Goal: Task Accomplishment & Management: Complete application form

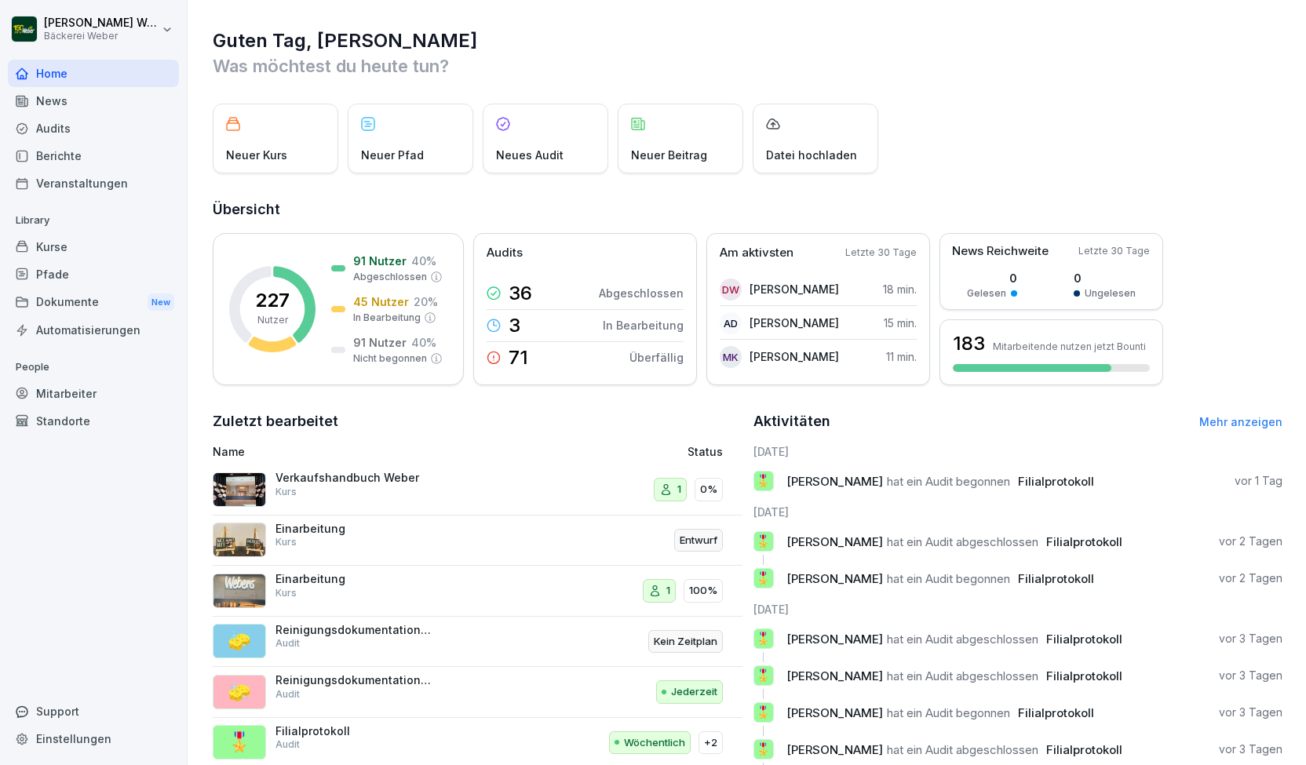
click at [143, 136] on div "Audits" at bounding box center [93, 128] width 171 height 27
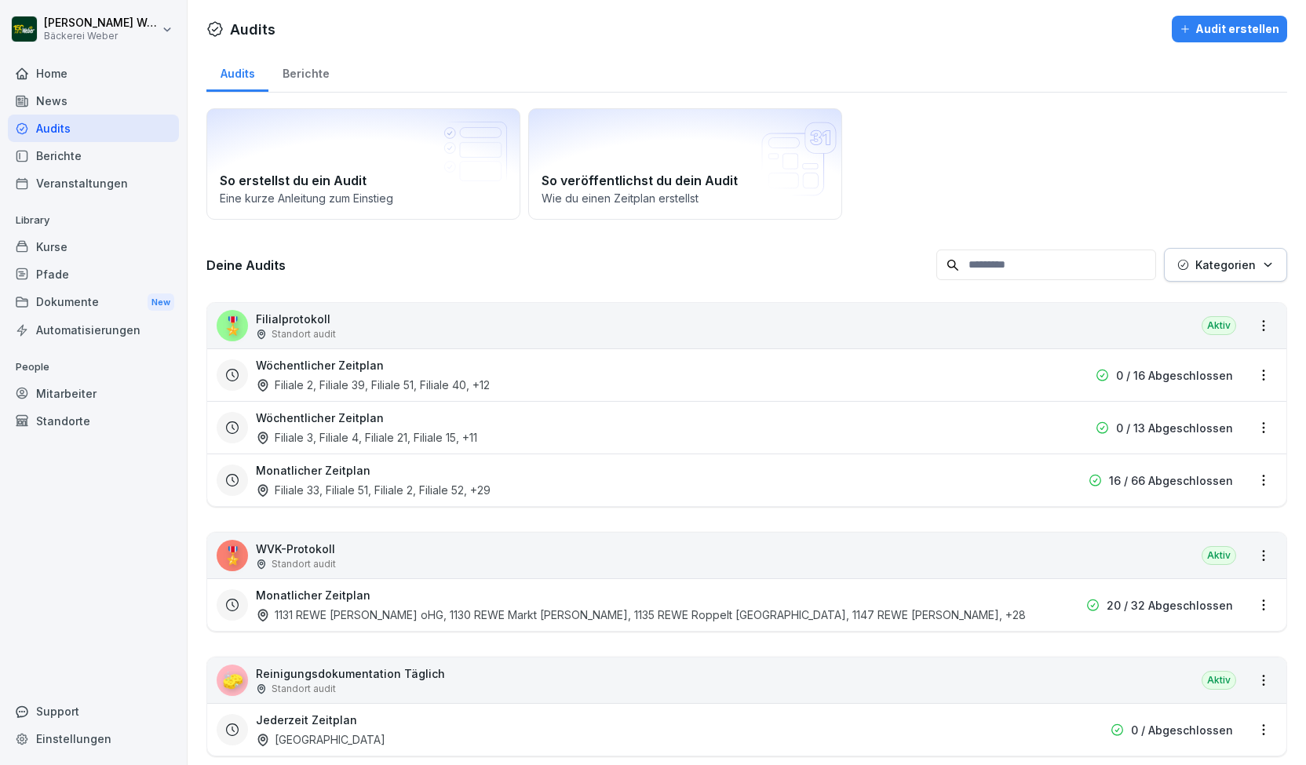
click at [898, 487] on div "Monatlicher Zeitplan Filiale 33, Filiale 51, Filiale 2, Filiale 52 , +29" at bounding box center [646, 480] width 781 height 36
click at [392, 489] on div "Filiale 33, Filiale 51, Filiale 2, Filiale 52 , +29" at bounding box center [373, 490] width 235 height 16
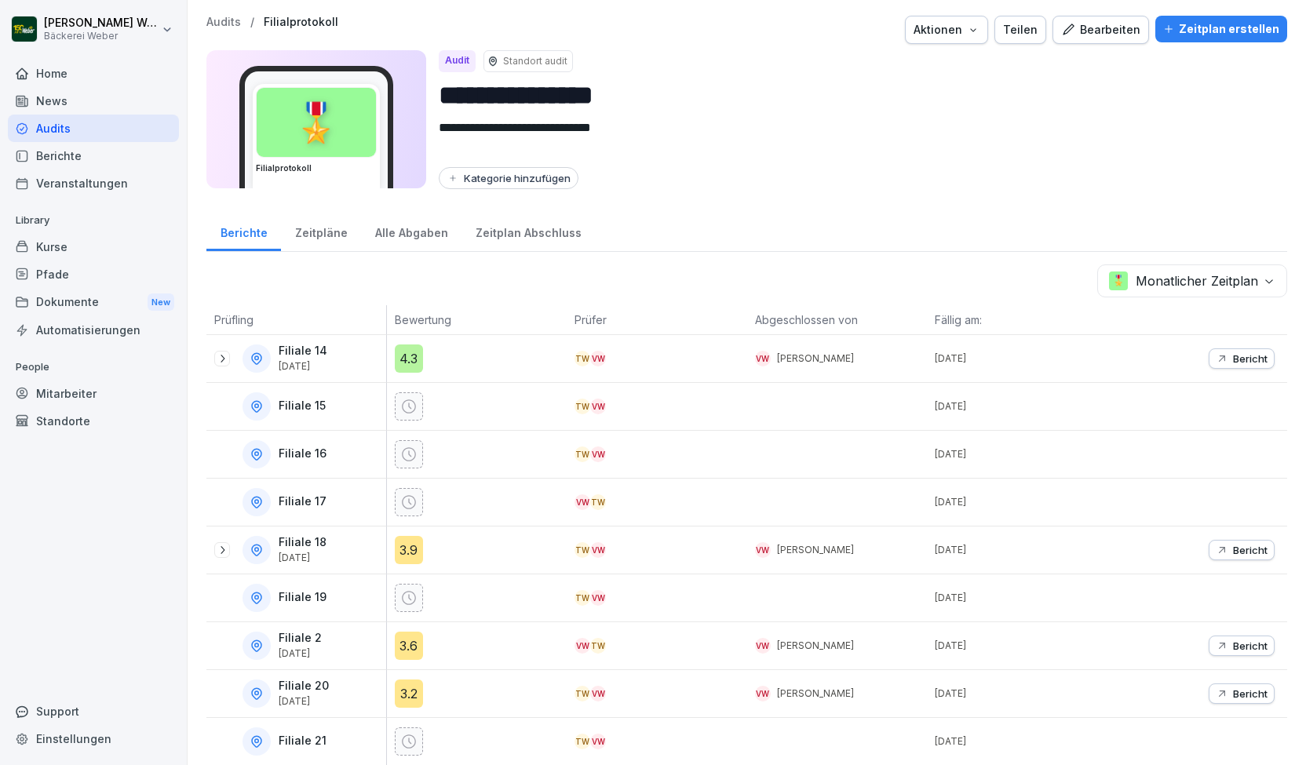
click at [313, 228] on div "Zeitpläne" at bounding box center [321, 231] width 80 height 40
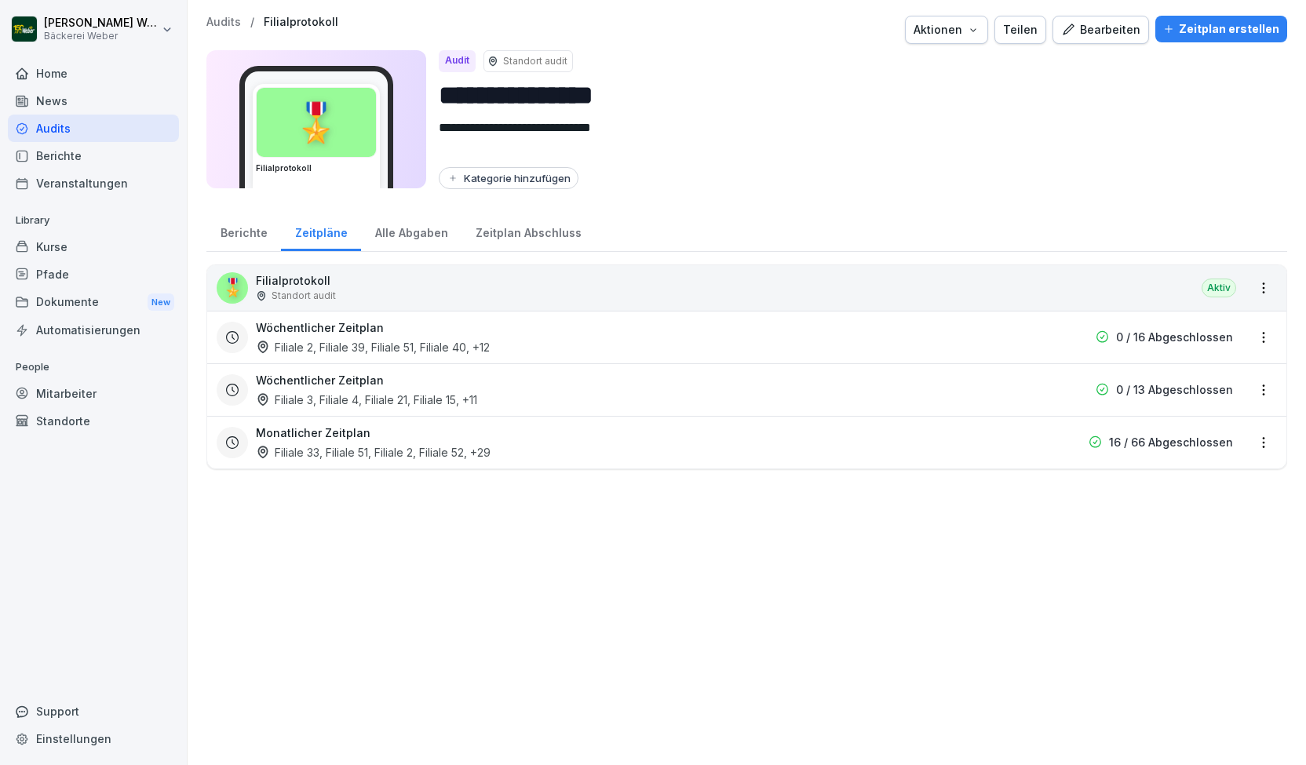
click at [1251, 439] on html "**********" at bounding box center [653, 382] width 1306 height 765
click at [0, 0] on link "Zeitplan bearbeiten" at bounding box center [0, 0] width 0 height 0
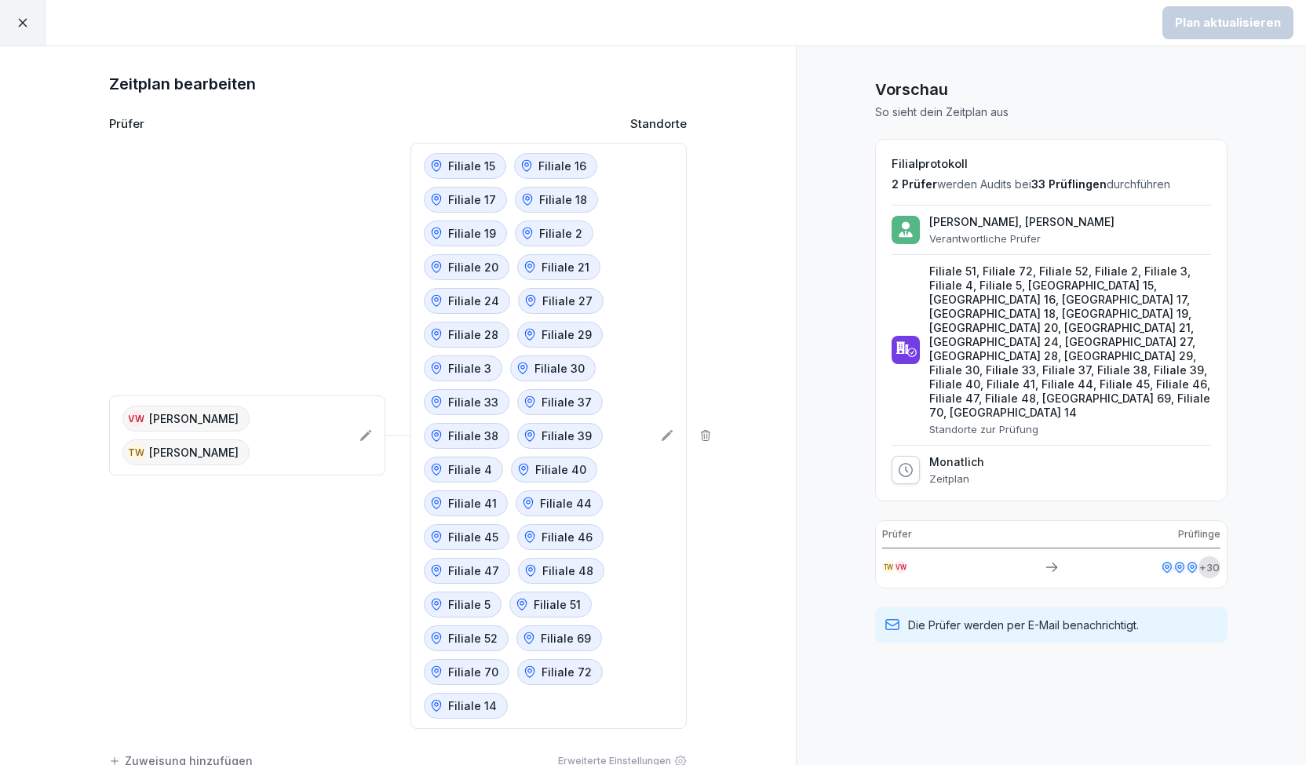
click at [898, 462] on icon at bounding box center [906, 470] width 16 height 16
drag, startPoint x: 910, startPoint y: 413, endPoint x: 887, endPoint y: 396, distance: 29.2
click at [909, 455] on div "Monatlich Zeitplan" at bounding box center [1050, 470] width 319 height 30
click at [891, 396] on div "[PERSON_NAME], [PERSON_NAME] Verantwortliche Prüfer Filiale 51, Filiale 72, Fil…" at bounding box center [1050, 345] width 319 height 280
click at [898, 462] on icon at bounding box center [906, 470] width 16 height 16
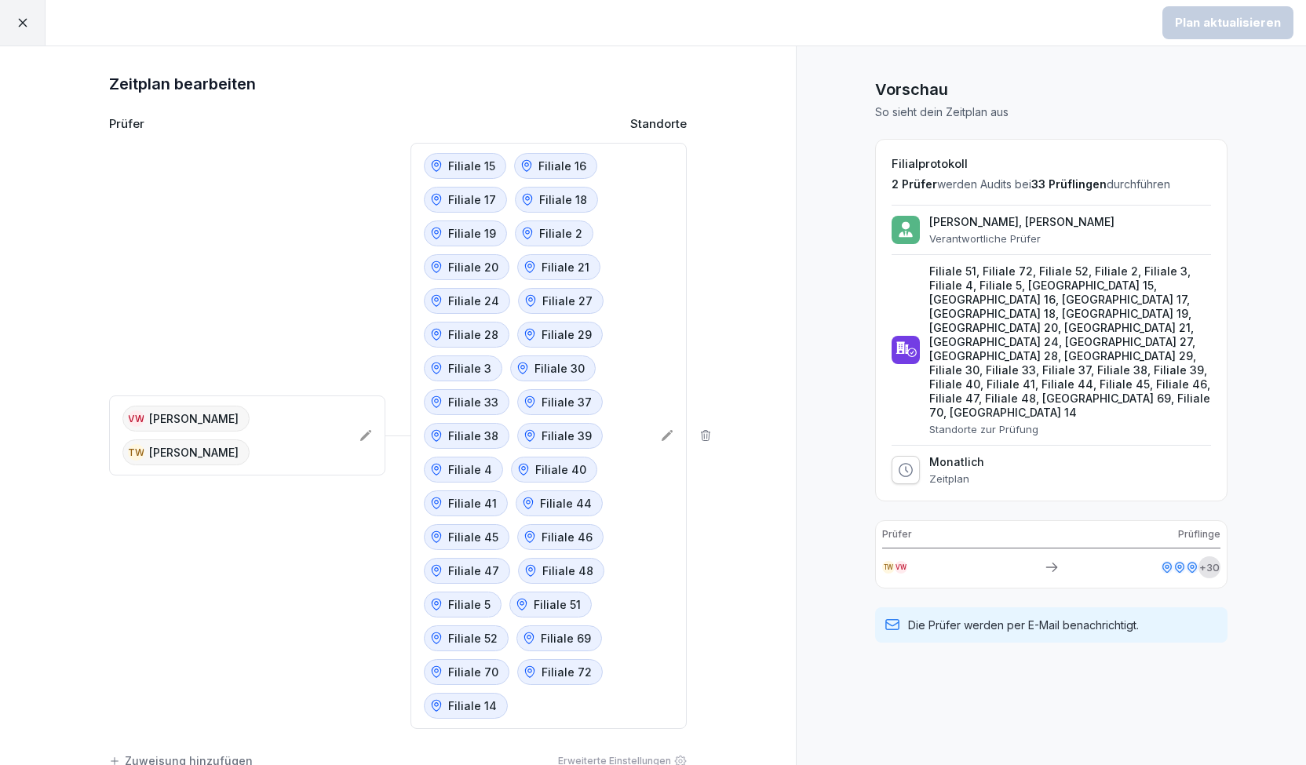
click at [898, 462] on icon at bounding box center [906, 470] width 16 height 16
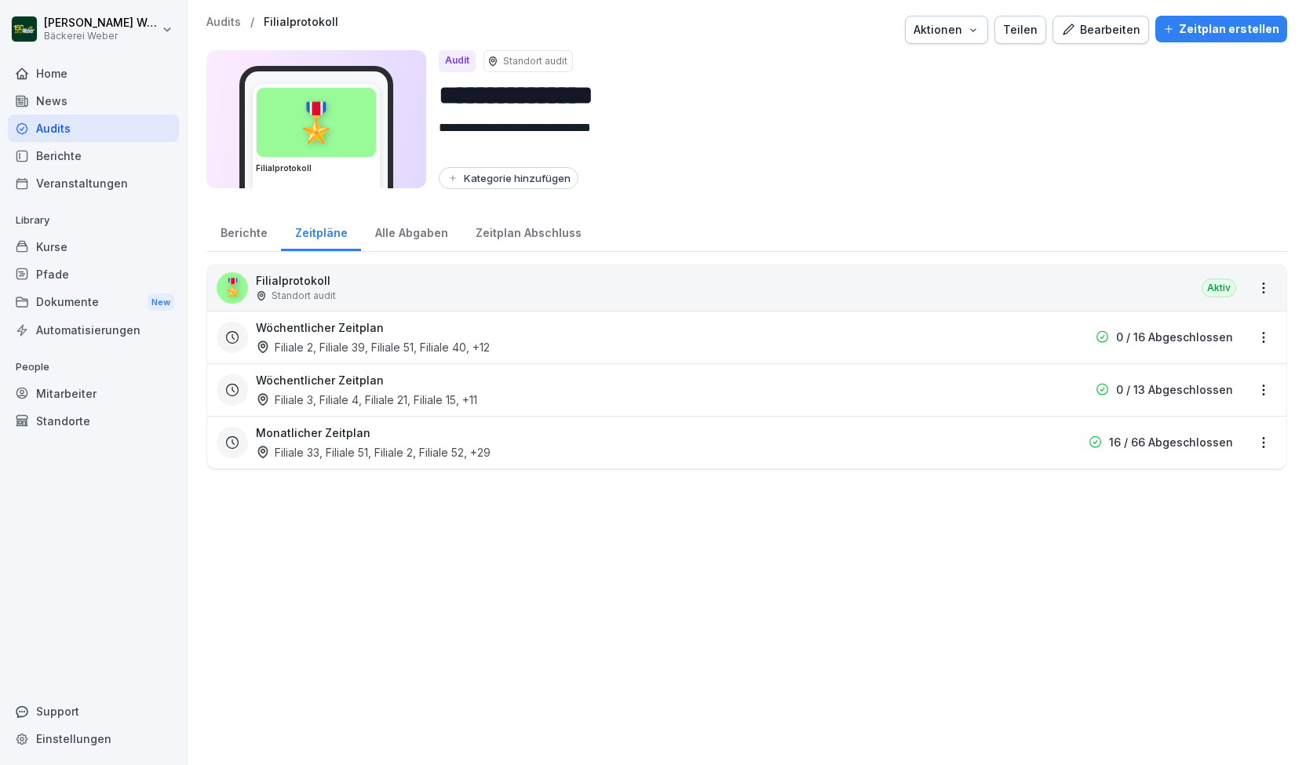
click at [1249, 434] on html "**********" at bounding box center [653, 382] width 1306 height 765
click at [0, 0] on link "Zeitplan bearbeiten" at bounding box center [0, 0] width 0 height 0
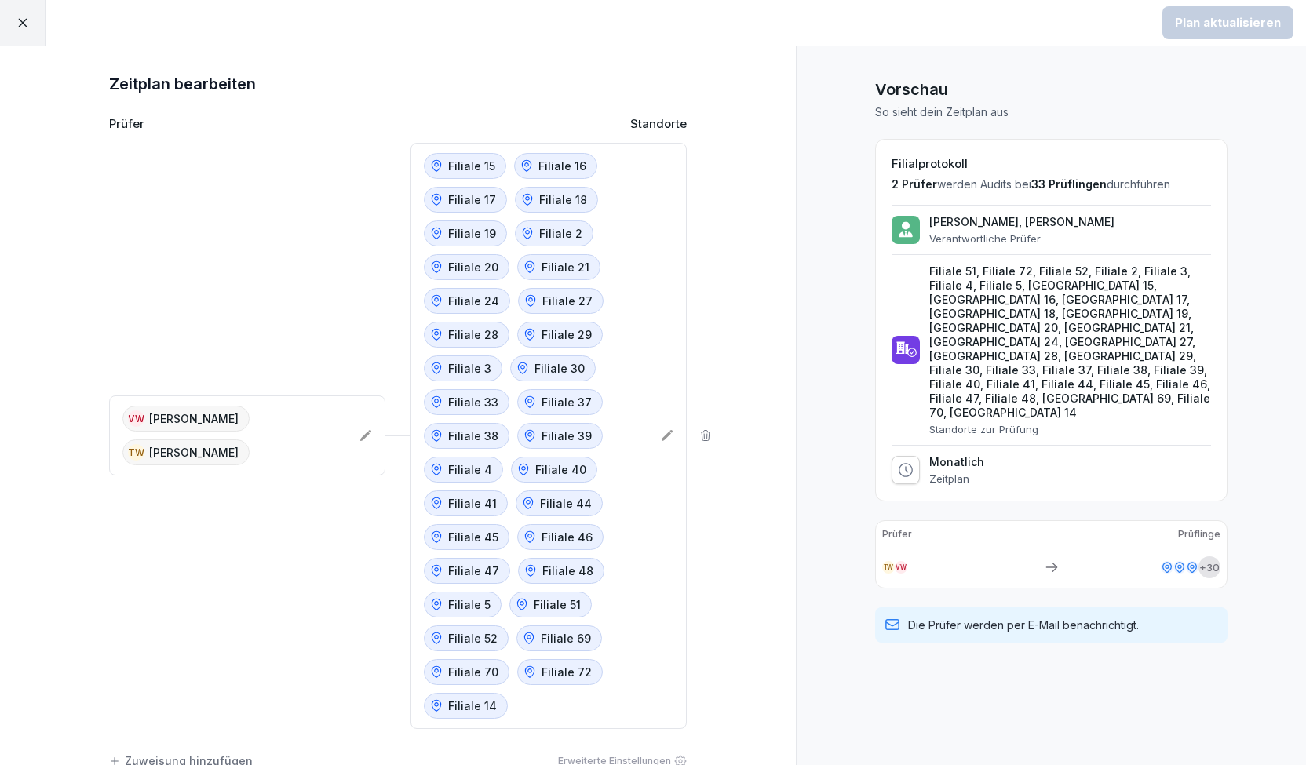
click at [11, 32] on div at bounding box center [23, 23] width 46 height 46
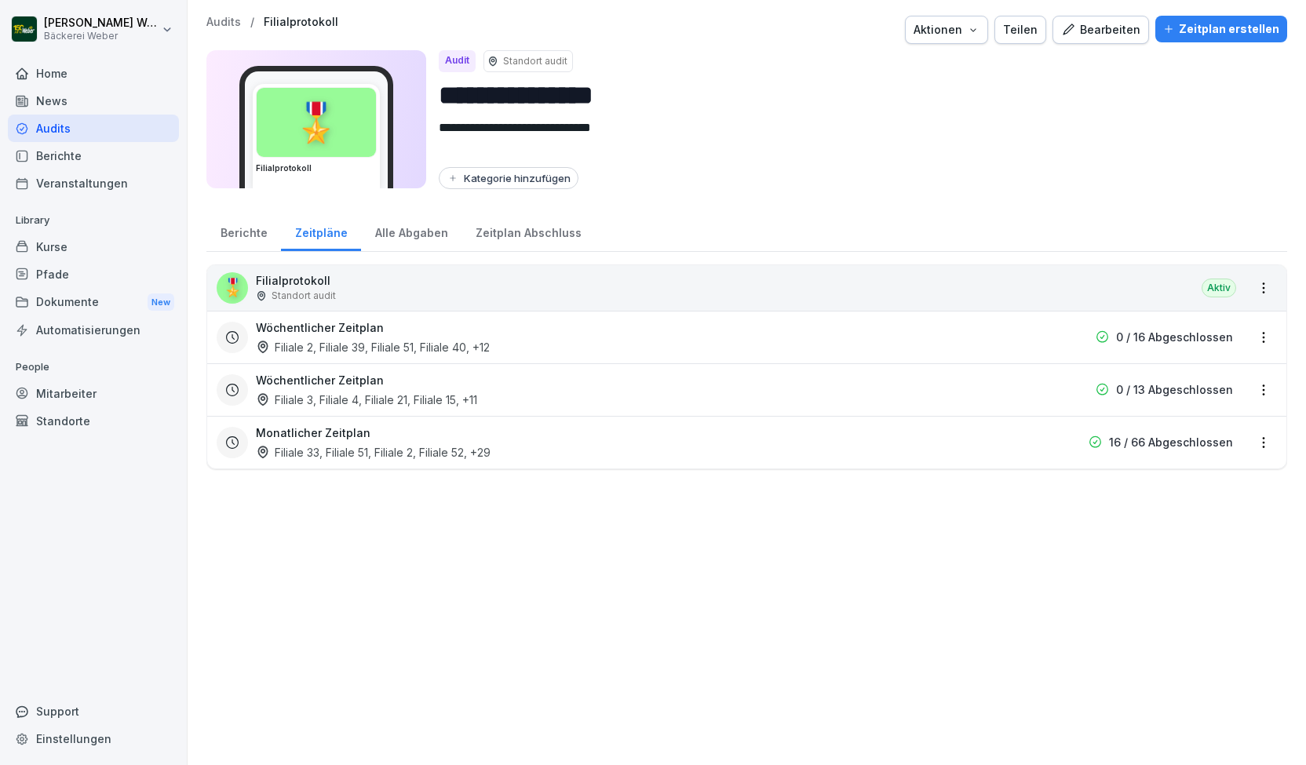
click at [1189, 27] on div "Zeitplan erstellen" at bounding box center [1221, 28] width 116 height 17
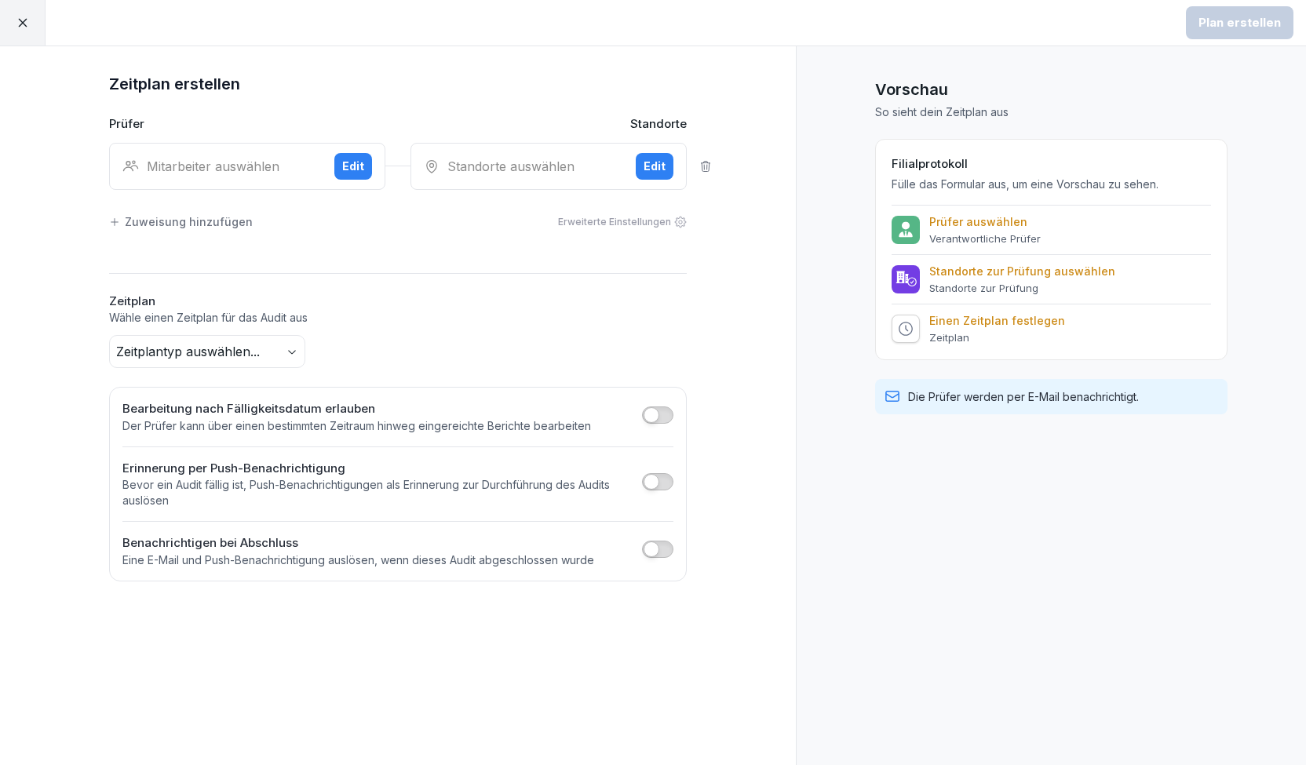
click at [358, 163] on div "Edit" at bounding box center [353, 166] width 22 height 17
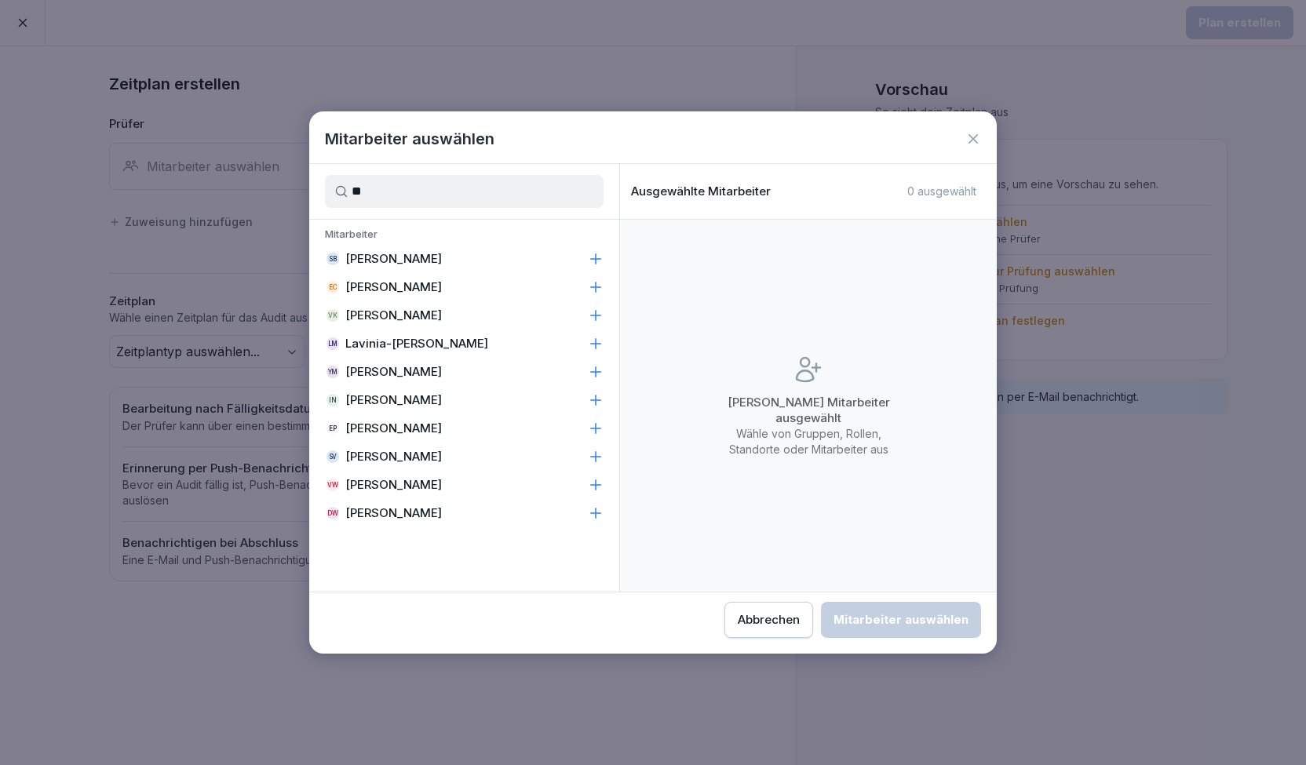
type input "**"
click at [549, 484] on div "VW [PERSON_NAME]" at bounding box center [464, 485] width 310 height 28
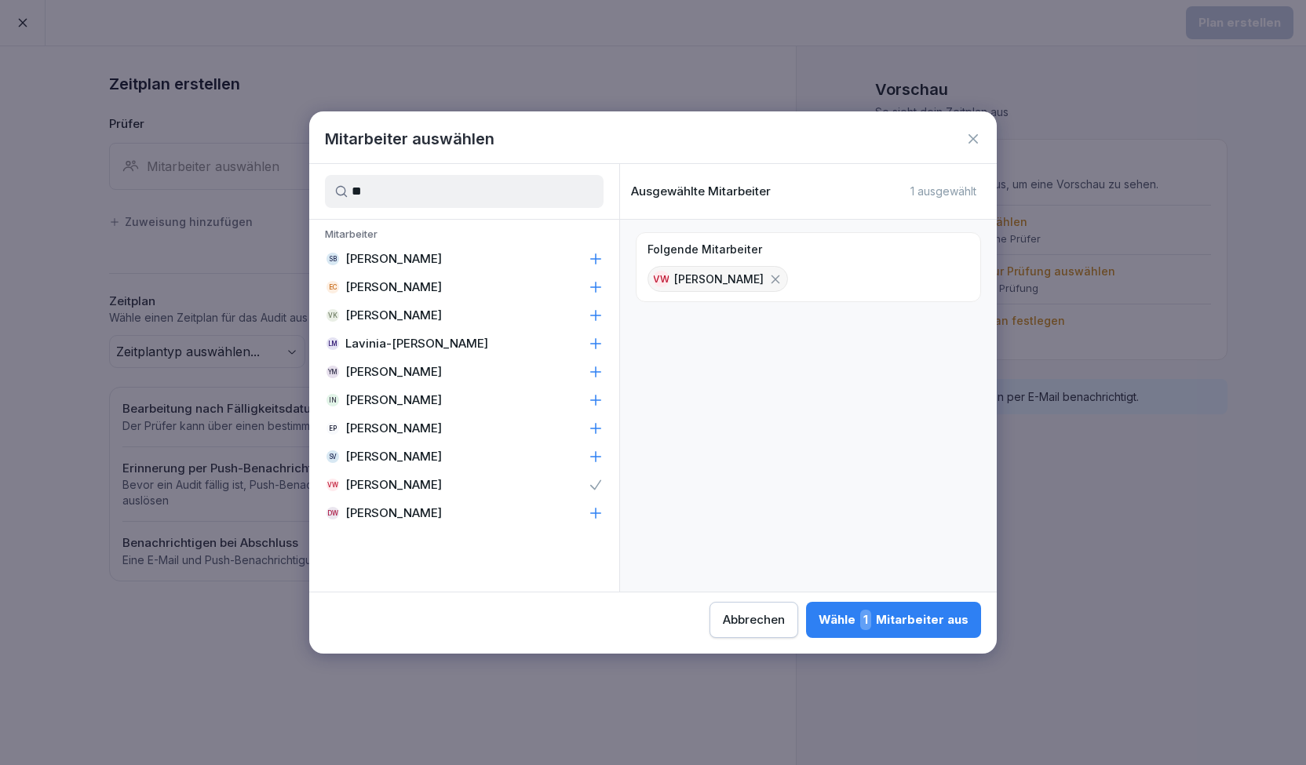
drag, startPoint x: 455, startPoint y: 187, endPoint x: 158, endPoint y: 105, distance: 307.6
click at [172, 107] on body "Plan erstellen Zeitplan erstellen Prüfer Standorte Mitarbeiter auswählen Edit S…" at bounding box center [653, 382] width 1306 height 765
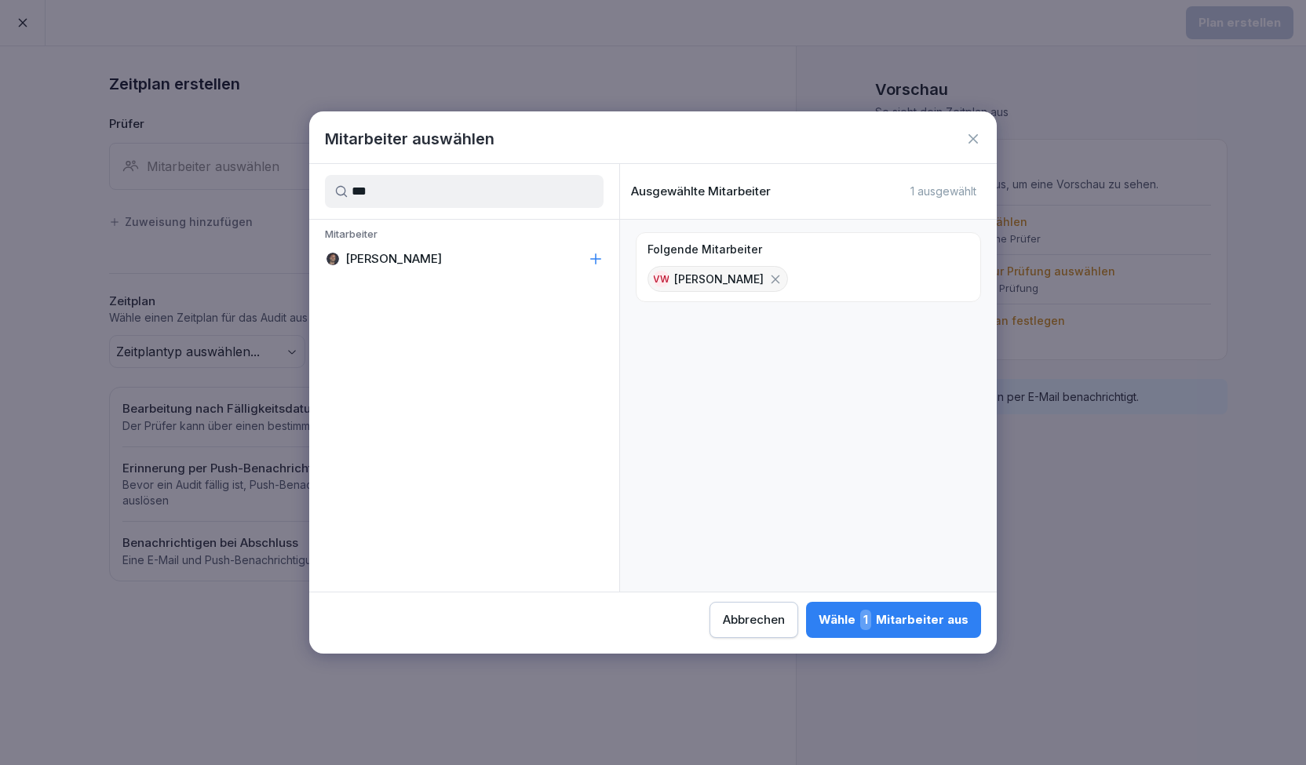
type input "***"
click at [395, 257] on p "[PERSON_NAME]" at bounding box center [393, 259] width 97 height 16
click at [902, 614] on div "Wähle 2 Mitarbeiter aus" at bounding box center [892, 620] width 152 height 20
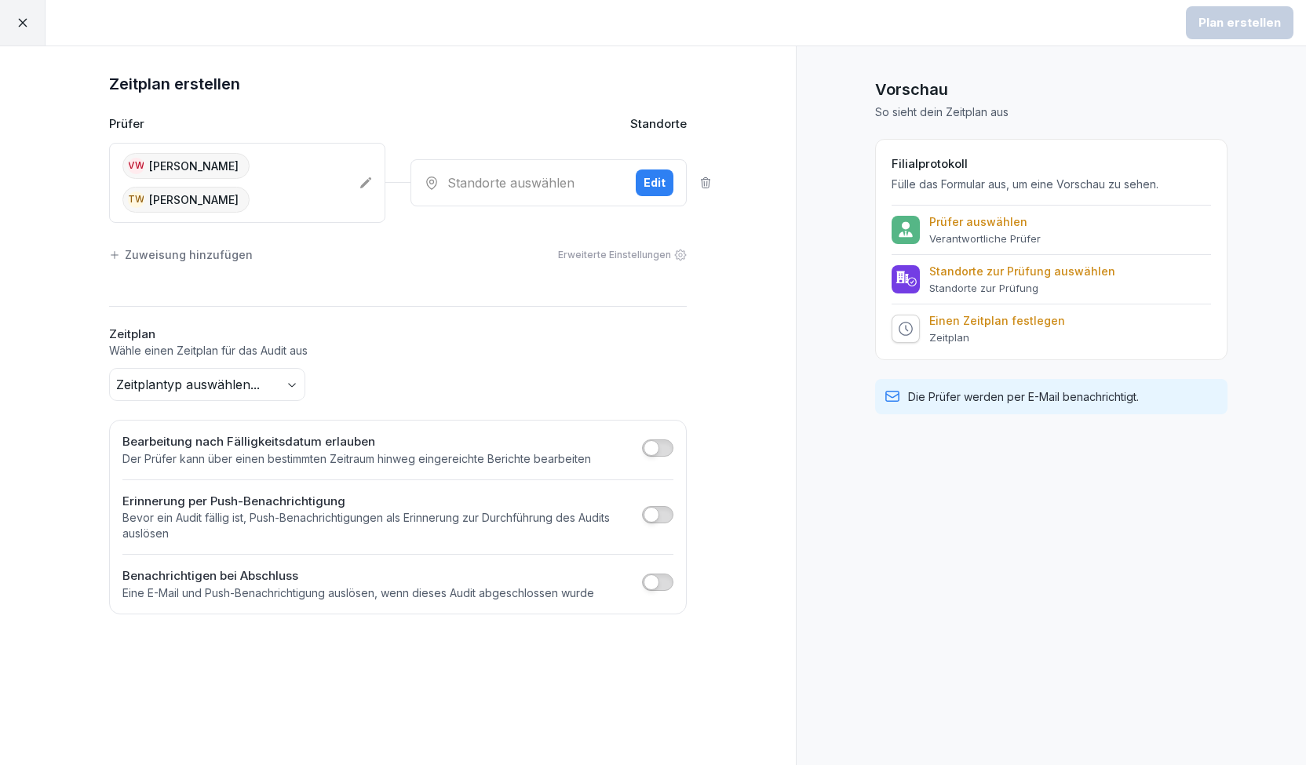
click at [552, 186] on div "Standorte auswählen" at bounding box center [523, 182] width 199 height 19
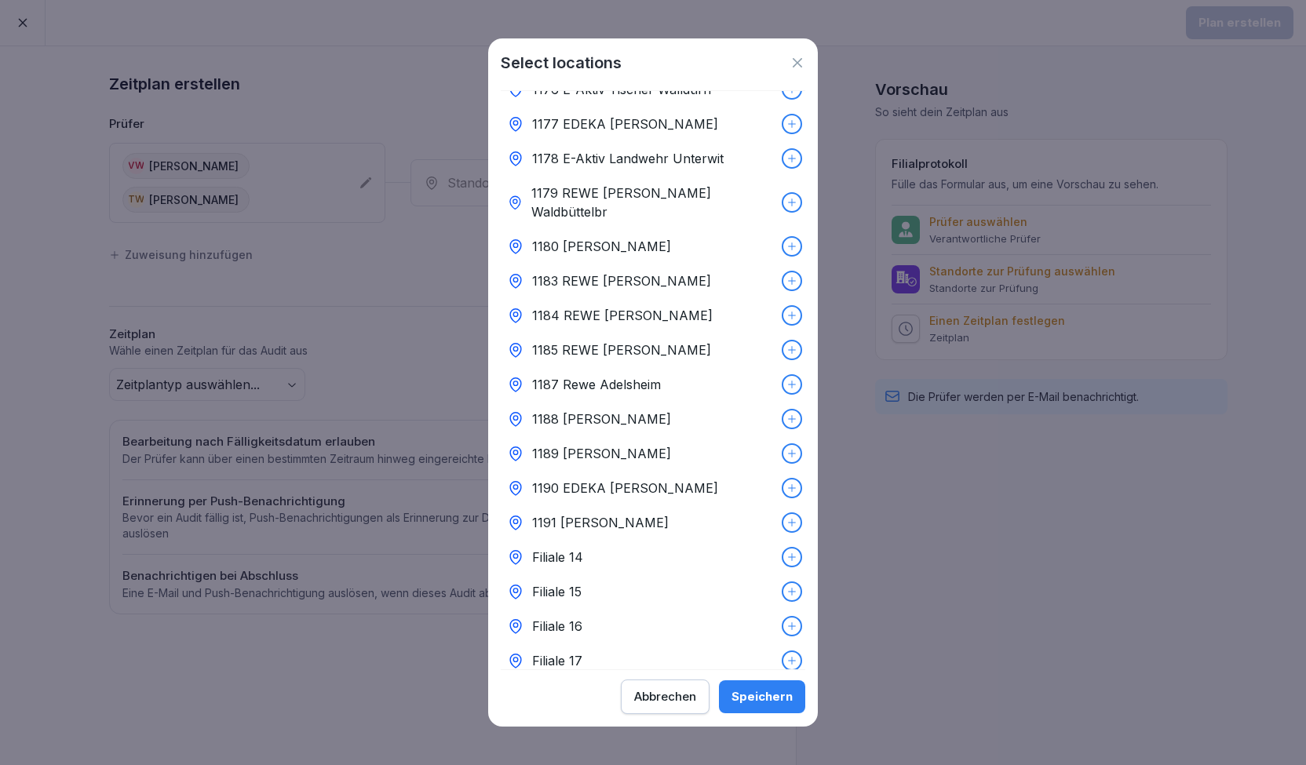
scroll to position [942, 0]
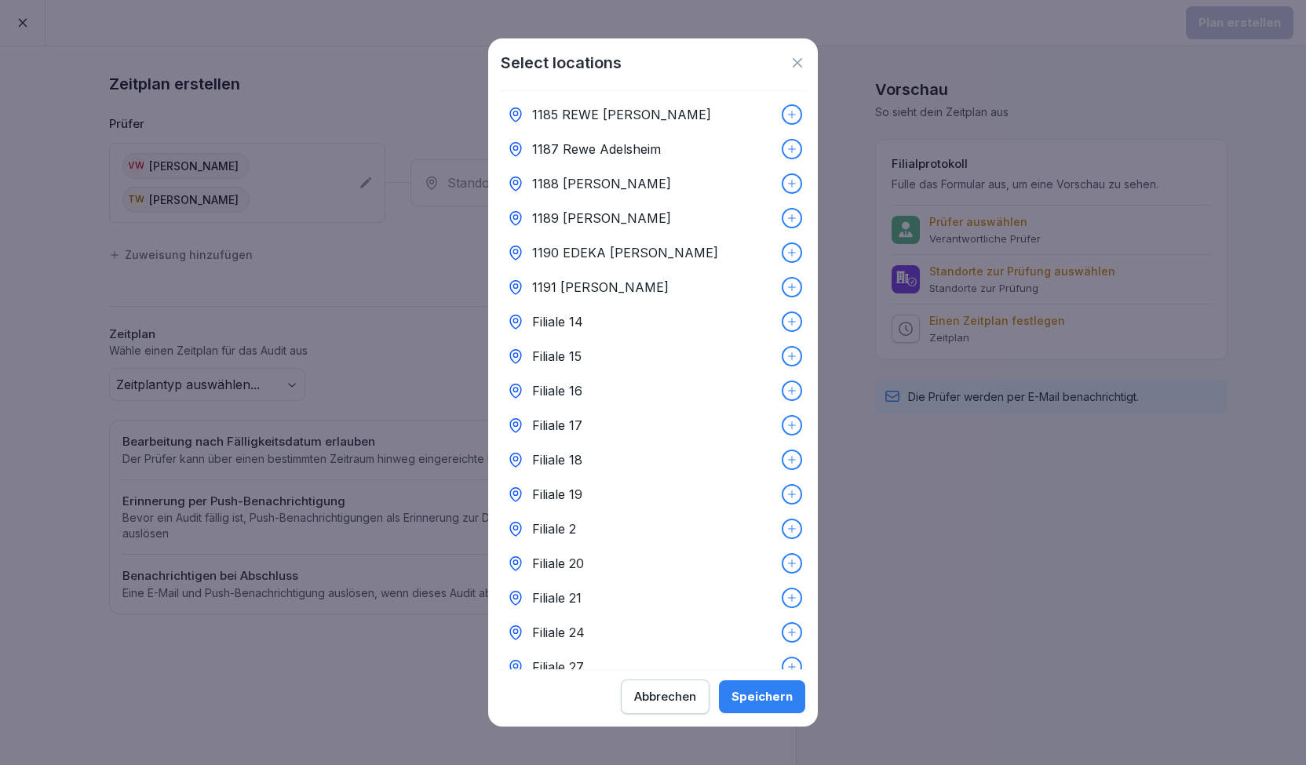
click at [783, 313] on div at bounding box center [791, 321] width 17 height 17
click at [778, 339] on div "Filiale 15" at bounding box center [653, 356] width 304 height 35
click at [788, 387] on icon at bounding box center [792, 391] width 8 height 8
drag, startPoint x: 781, startPoint y: 386, endPoint x: 778, endPoint y: 421, distance: 34.7
click at [786, 420] on icon at bounding box center [791, 425] width 11 height 11
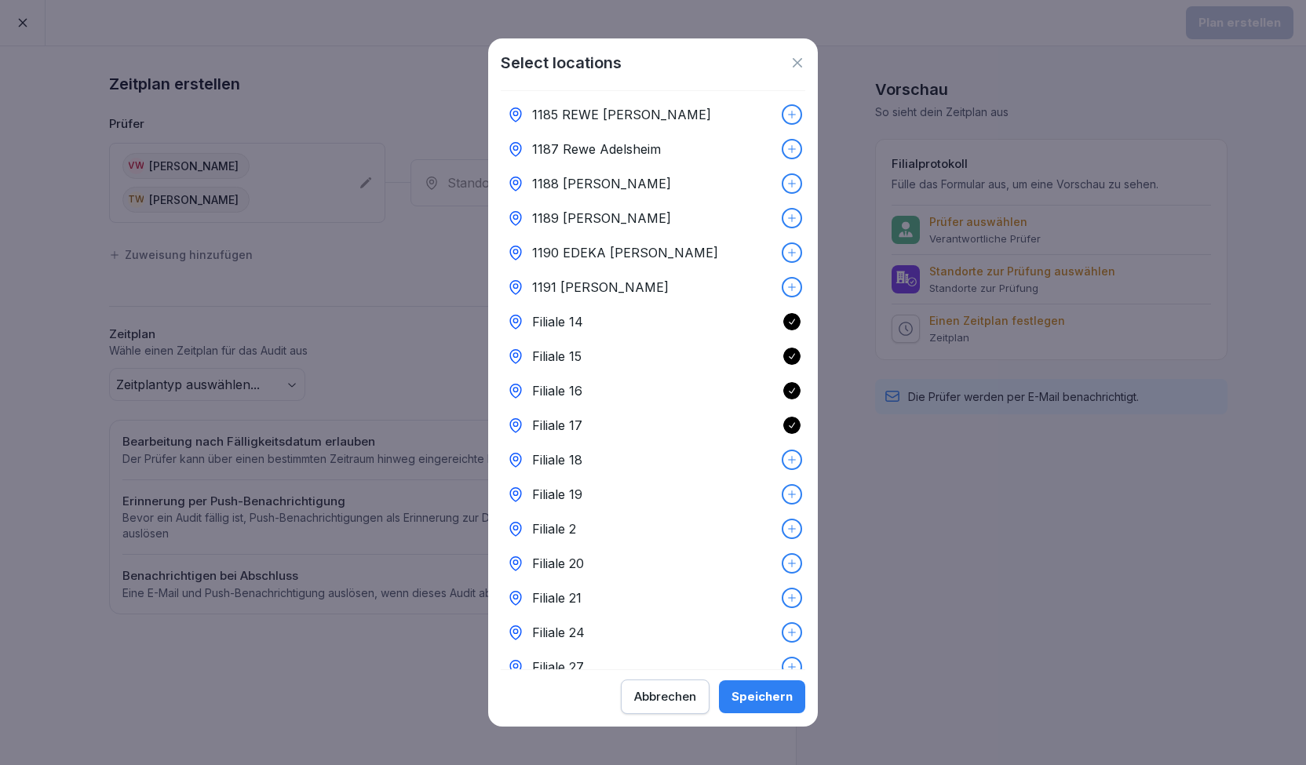
drag, startPoint x: 778, startPoint y: 431, endPoint x: 778, endPoint y: 444, distance: 13.3
click at [778, 443] on div "Filiale 18" at bounding box center [653, 460] width 304 height 35
click at [774, 703] on div "Speichern" at bounding box center [761, 696] width 61 height 17
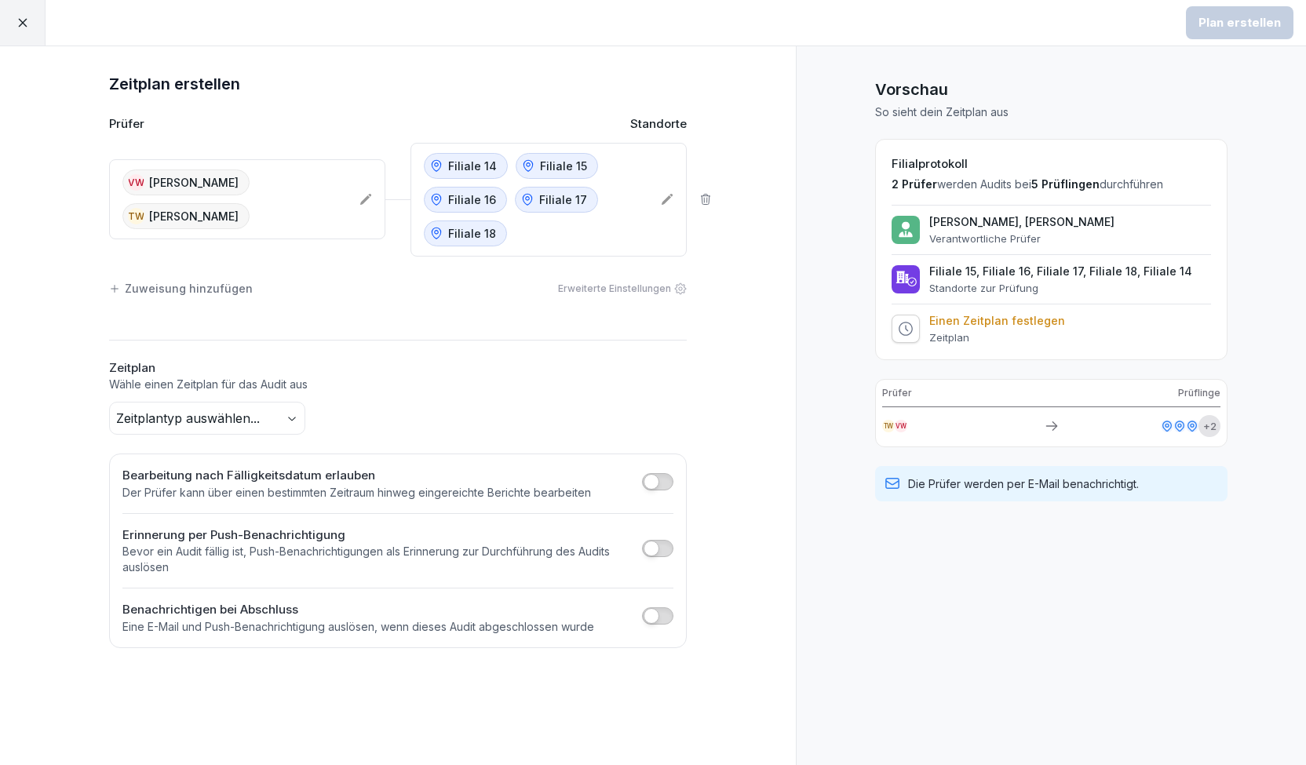
click at [242, 421] on body "Plan erstellen Zeitplan erstellen Prüfer Standorte VW [PERSON_NAME] TW [PERSON_…" at bounding box center [653, 382] width 1306 height 765
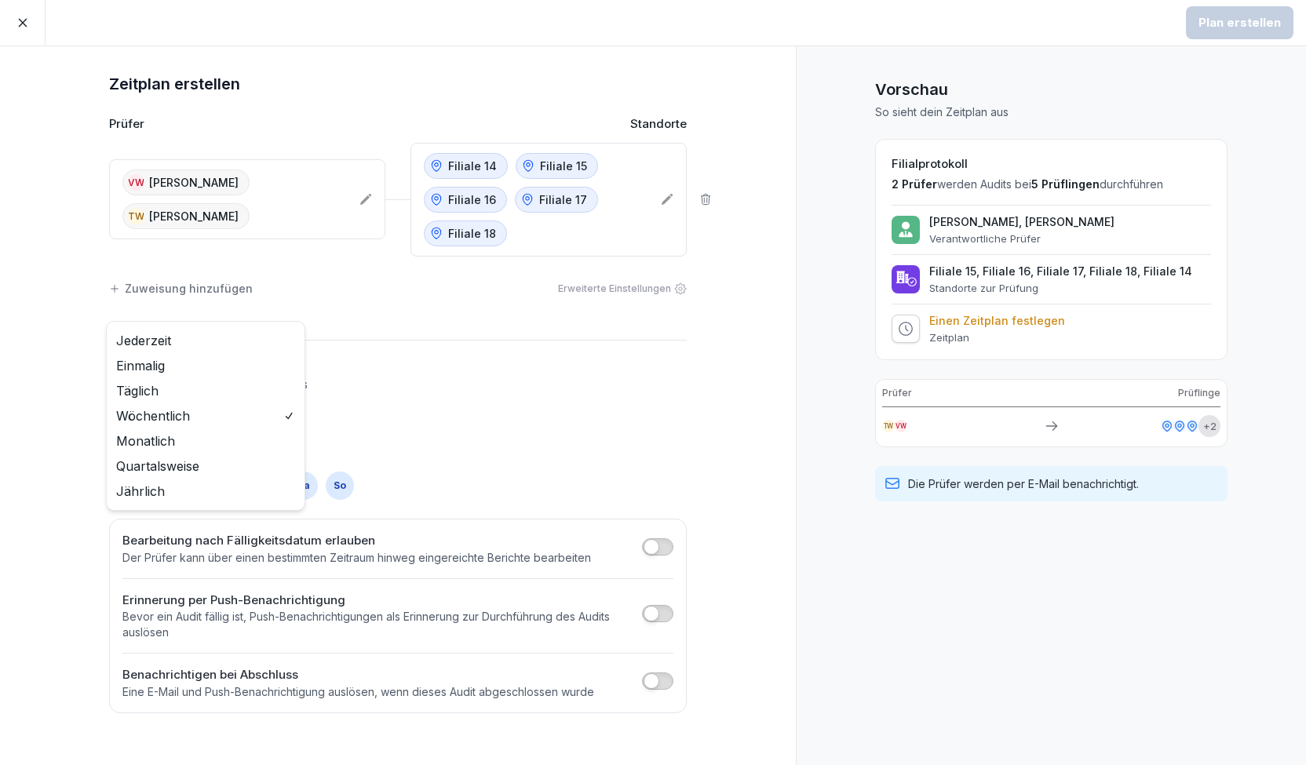
click at [210, 420] on body "Plan erstellen Zeitplan erstellen Prüfer Standorte VW [PERSON_NAME] TW [PERSON_…" at bounding box center [653, 382] width 1306 height 765
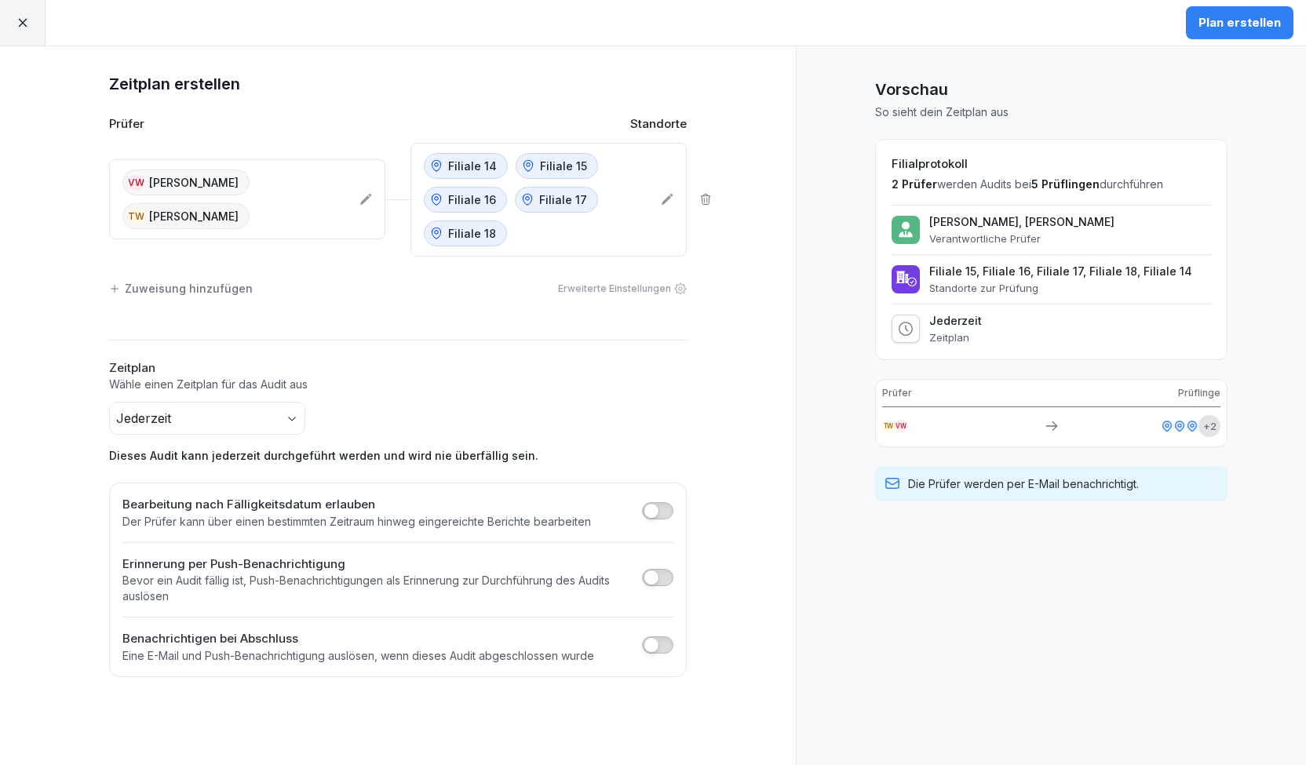
click at [665, 200] on icon at bounding box center [666, 199] width 11 height 11
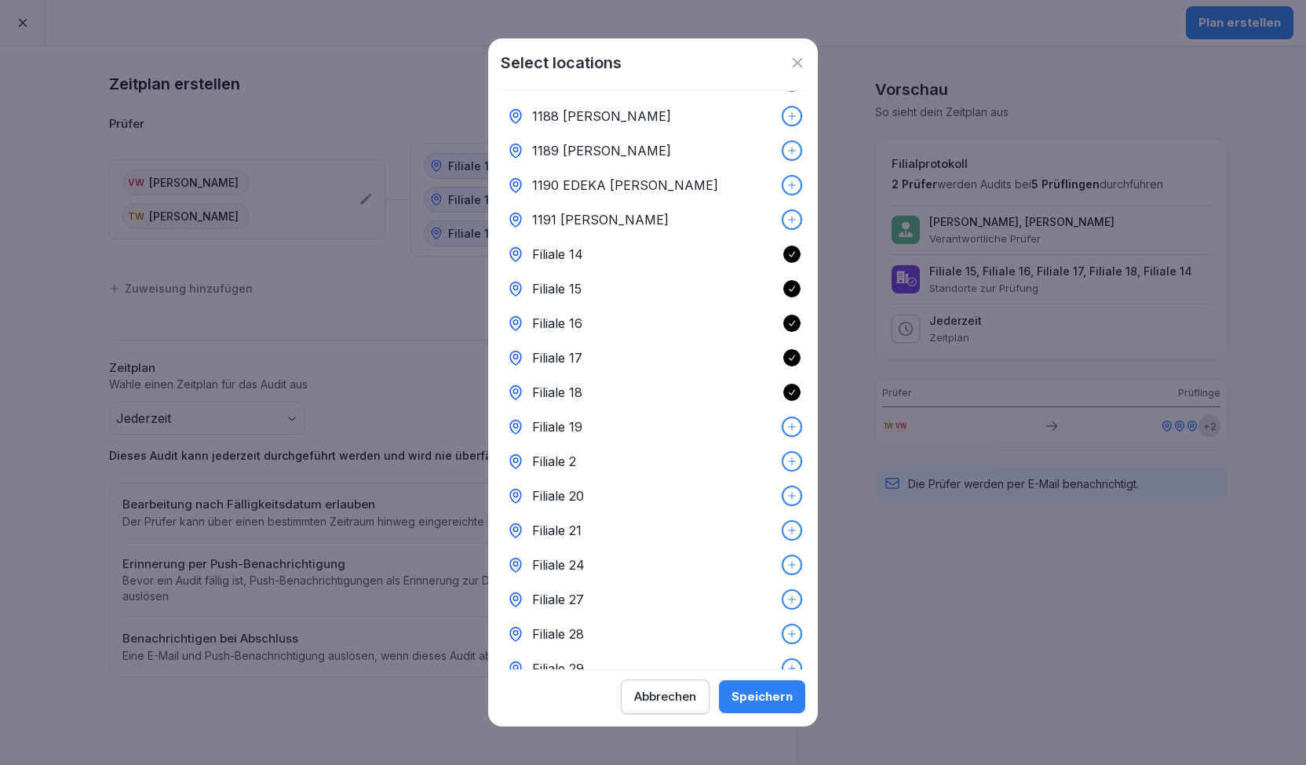
scroll to position [1098, 0]
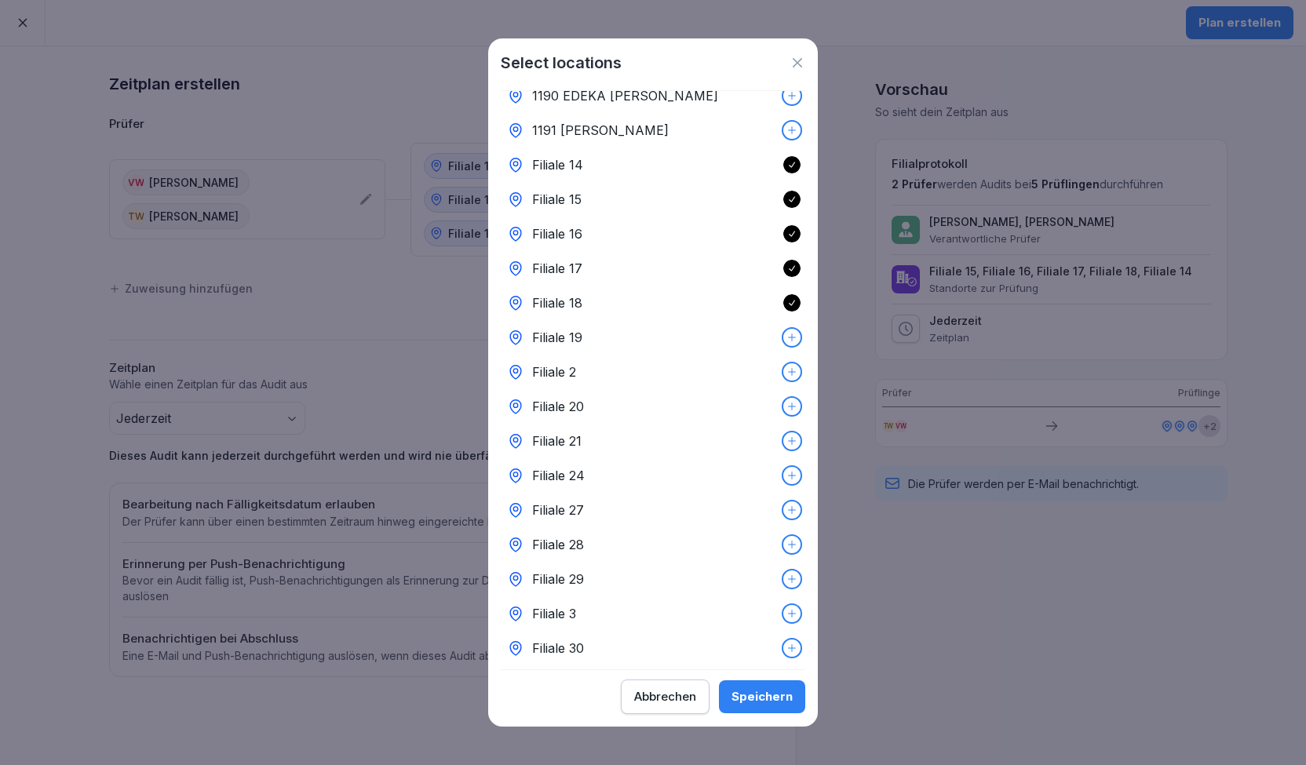
click at [786, 332] on icon at bounding box center [791, 337] width 11 height 11
click at [781, 355] on div "Filiale 2" at bounding box center [653, 372] width 304 height 35
click at [780, 389] on div "Filiale 20" at bounding box center [653, 406] width 304 height 35
click at [783, 432] on div at bounding box center [791, 440] width 17 height 17
click at [786, 470] on icon at bounding box center [791, 475] width 11 height 11
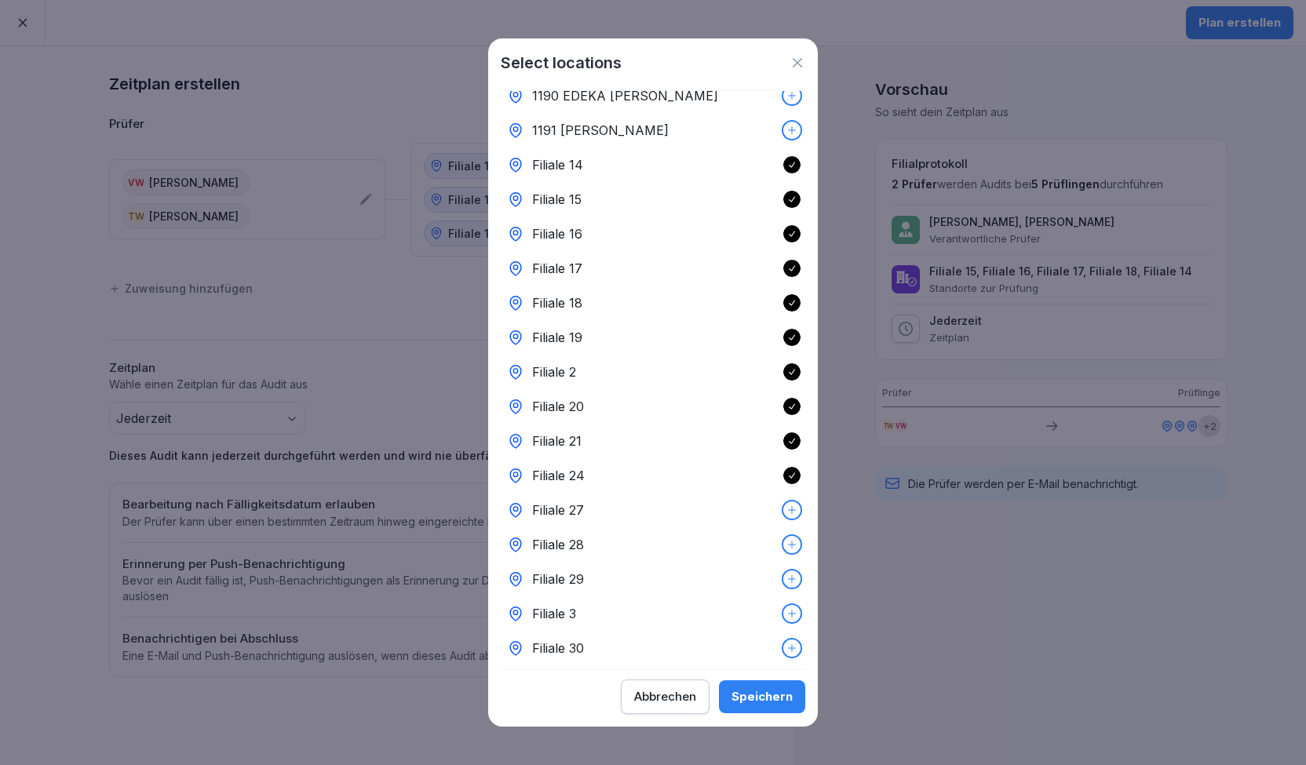
drag, startPoint x: 778, startPoint y: 475, endPoint x: 778, endPoint y: 505, distance: 29.8
click at [778, 493] on div "Filiale 27" at bounding box center [653, 510] width 304 height 35
drag, startPoint x: 778, startPoint y: 514, endPoint x: 777, endPoint y: 541, distance: 26.7
click at [777, 527] on div "Filiale 28" at bounding box center [653, 544] width 304 height 35
click at [777, 562] on div "Filiale 29" at bounding box center [653, 579] width 304 height 35
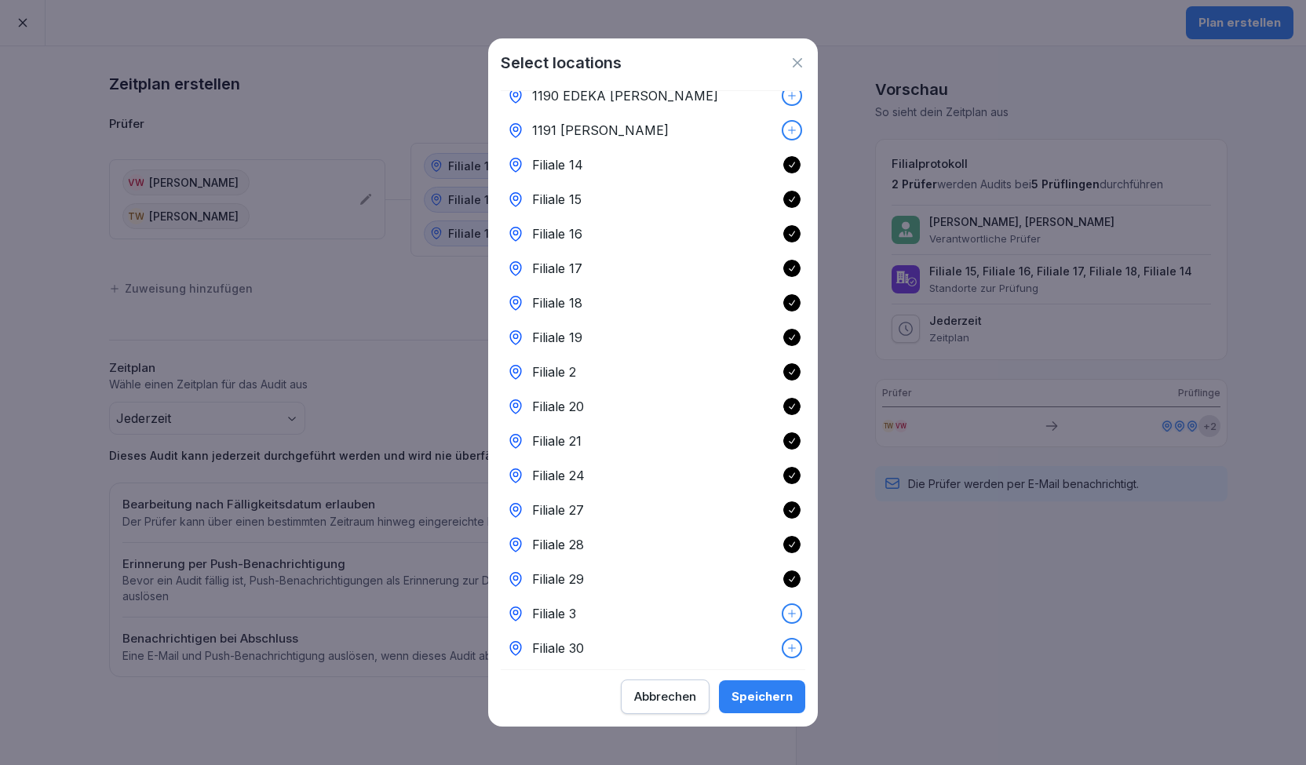
drag, startPoint x: 778, startPoint y: 578, endPoint x: 778, endPoint y: 600, distance: 22.0
click at [778, 596] on div "Filiale 3" at bounding box center [653, 613] width 304 height 35
click at [778, 631] on div "Filiale 30" at bounding box center [653, 648] width 304 height 35
click at [783, 674] on div at bounding box center [791, 682] width 17 height 17
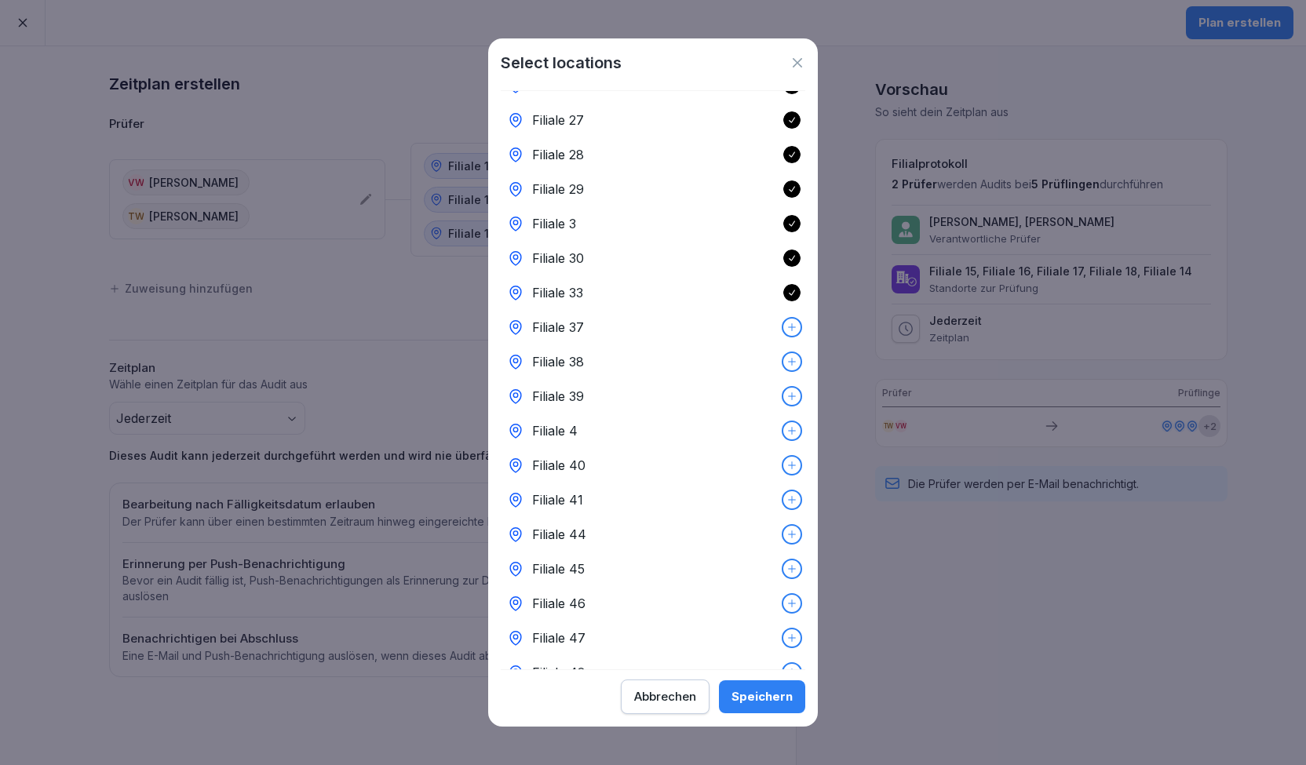
scroll to position [1491, 0]
drag, startPoint x: 786, startPoint y: 286, endPoint x: 782, endPoint y: 336, distance: 49.6
click at [786, 316] on div at bounding box center [791, 324] width 17 height 17
click at [781, 377] on div "Filiale 39" at bounding box center [653, 394] width 304 height 35
drag, startPoint x: 778, startPoint y: 390, endPoint x: 778, endPoint y: 371, distance: 18.8
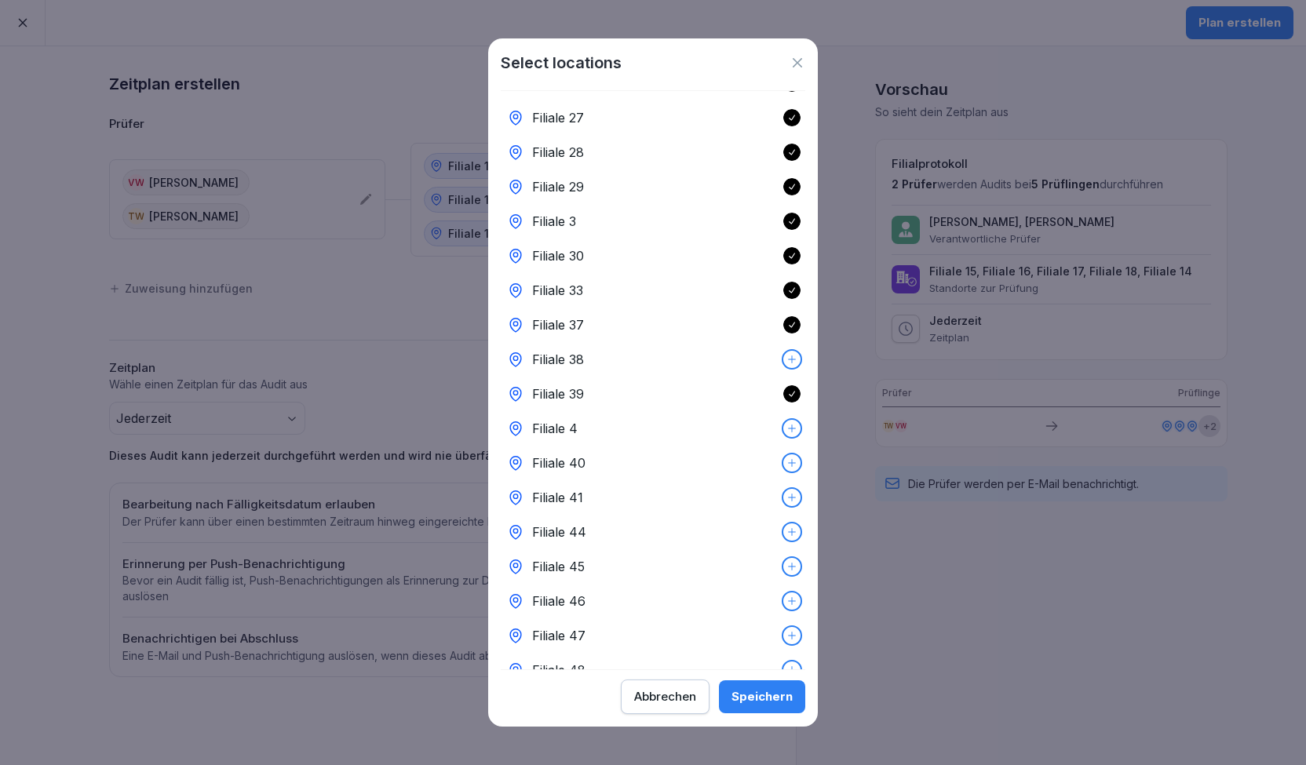
click at [786, 423] on icon at bounding box center [791, 428] width 11 height 11
click at [780, 342] on div "Filiale 38" at bounding box center [653, 359] width 304 height 35
drag, startPoint x: 775, startPoint y: 424, endPoint x: 777, endPoint y: 441, distance: 16.6
click at [786, 457] on icon at bounding box center [791, 462] width 11 height 11
drag, startPoint x: 778, startPoint y: 454, endPoint x: 777, endPoint y: 495, distance: 40.8
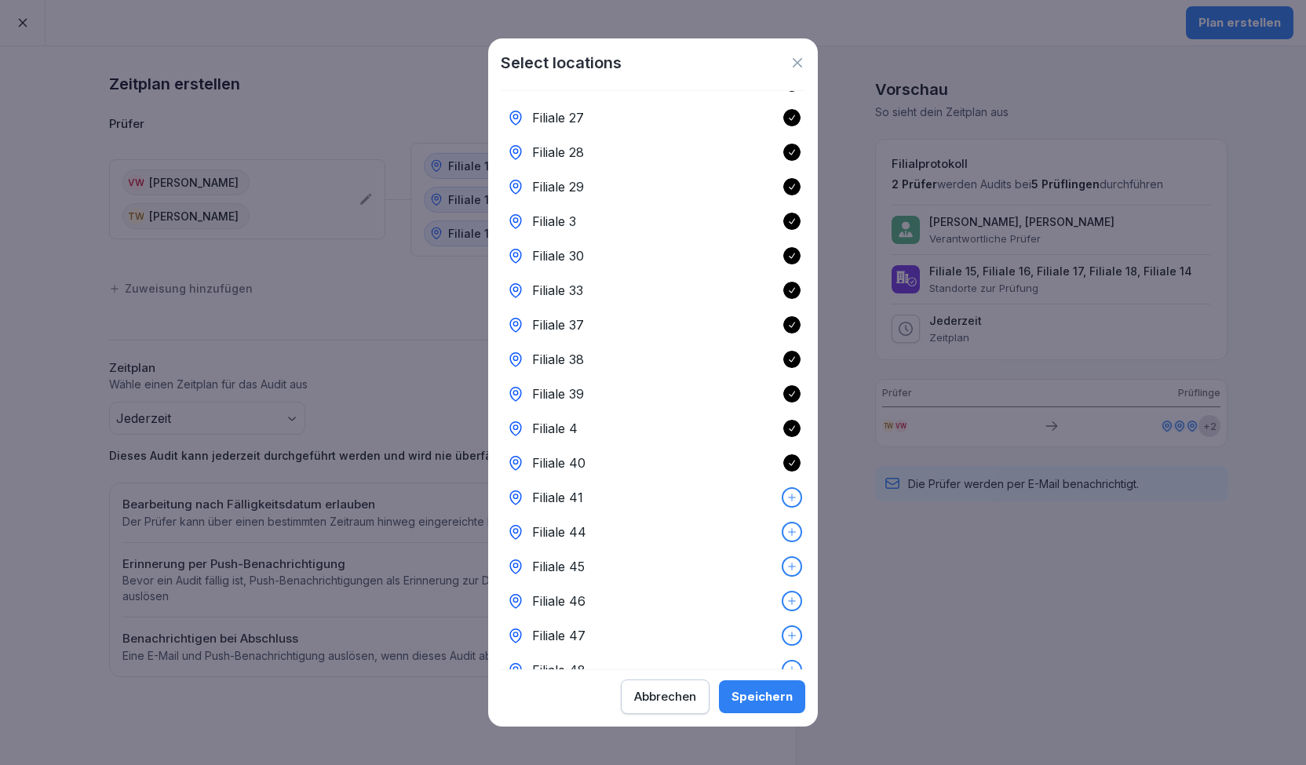
click at [786, 492] on icon at bounding box center [791, 497] width 11 height 11
click at [775, 515] on div "Filiale 44" at bounding box center [653, 532] width 304 height 35
drag, startPoint x: 769, startPoint y: 547, endPoint x: 767, endPoint y: 566, distance: 18.9
click at [769, 548] on div "1125 REWE [PERSON_NAME] oHG 1126 Edeka Vogt Mudau 1127 Geiger [PERSON_NAME] 112…" at bounding box center [653, 380] width 304 height 579
click at [775, 549] on div "Filiale 45" at bounding box center [653, 566] width 304 height 35
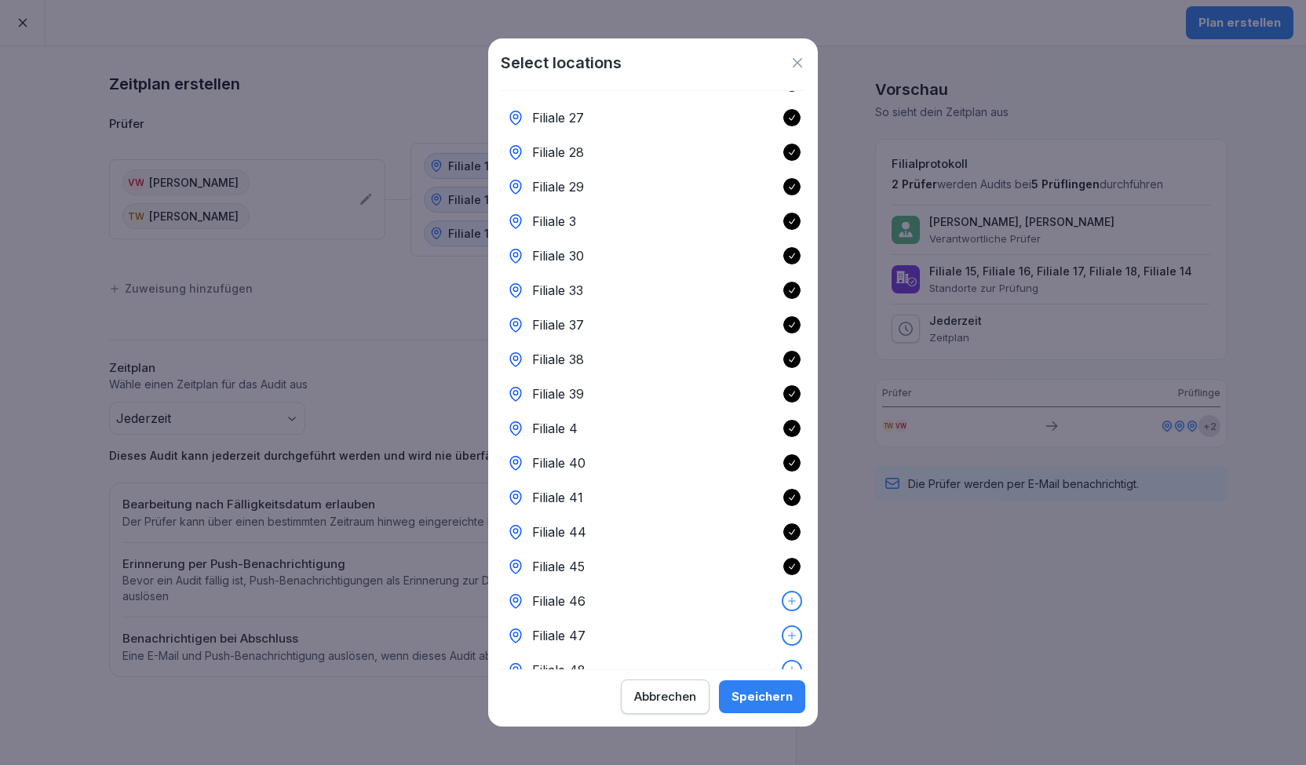
drag, startPoint x: 774, startPoint y: 566, endPoint x: 774, endPoint y: 590, distance: 24.3
click at [774, 584] on div "Filiale 46" at bounding box center [653, 601] width 304 height 35
click at [772, 653] on div "Filiale 48" at bounding box center [653, 670] width 304 height 35
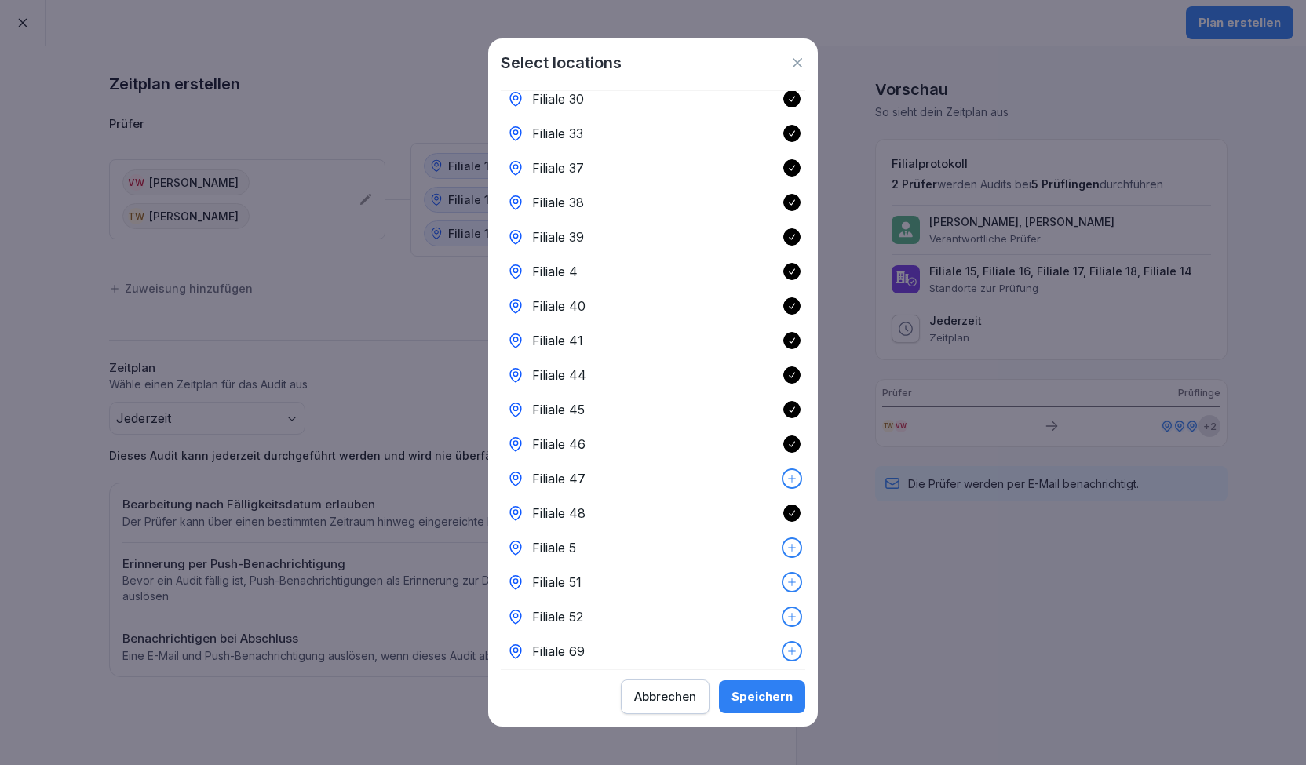
click at [786, 473] on icon at bounding box center [791, 478] width 11 height 11
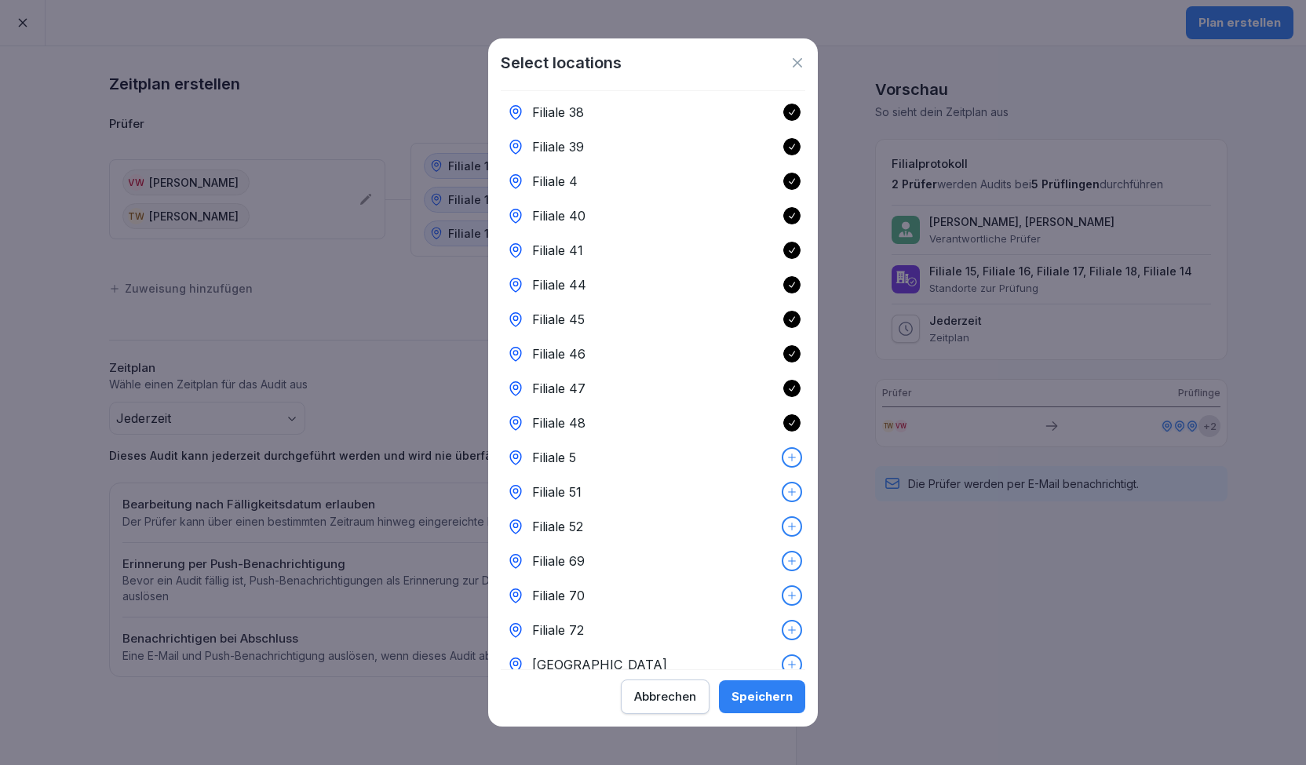
scroll to position [1739, 0]
click at [781, 439] on div "Filiale 5" at bounding box center [653, 456] width 304 height 35
drag, startPoint x: 789, startPoint y: 481, endPoint x: 783, endPoint y: 511, distance: 30.3
click at [789, 508] on div "Filiale 52" at bounding box center [653, 525] width 304 height 35
click at [783, 474] on div "Filiale 51" at bounding box center [653, 491] width 304 height 35
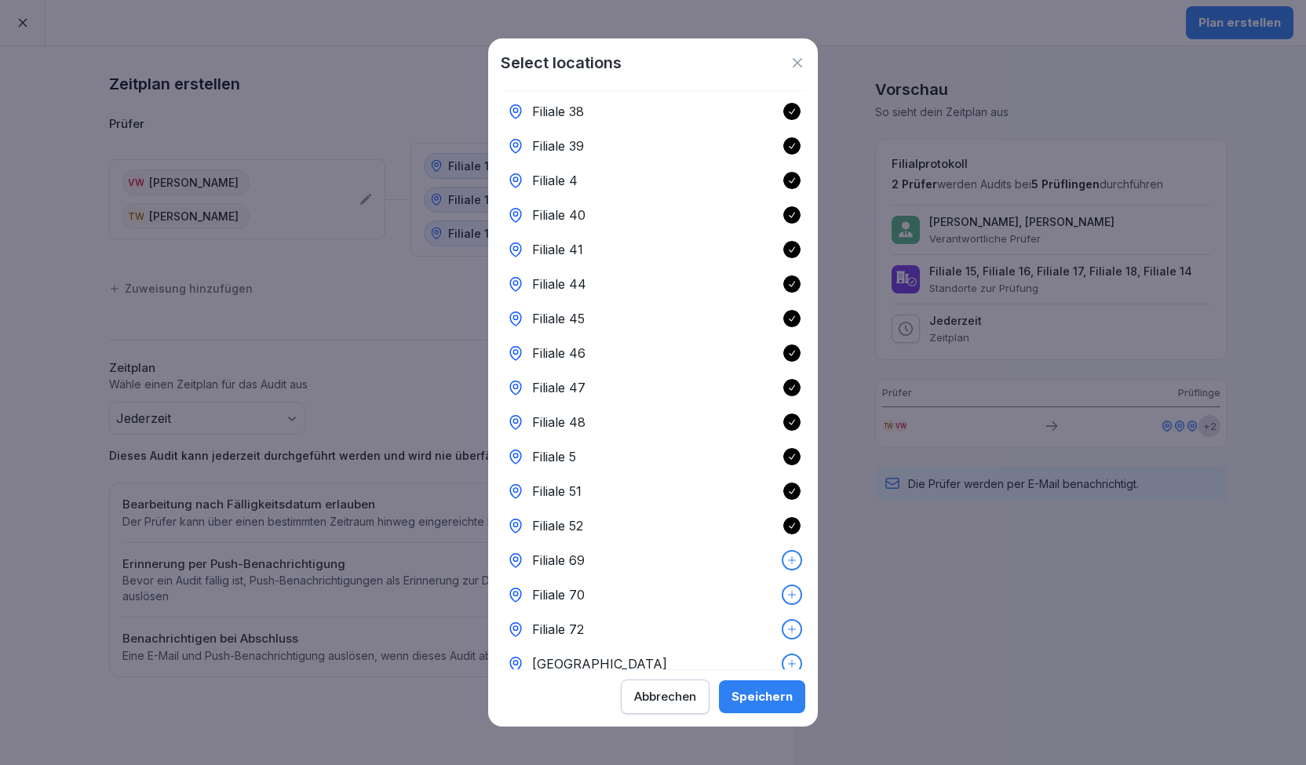
drag, startPoint x: 780, startPoint y: 515, endPoint x: 777, endPoint y: 549, distance: 33.9
click at [783, 552] on div at bounding box center [791, 560] width 17 height 17
click at [786, 589] on icon at bounding box center [791, 594] width 11 height 11
drag, startPoint x: 776, startPoint y: 600, endPoint x: 778, endPoint y: 617, distance: 17.4
click at [776, 612] on div "Filiale 72" at bounding box center [653, 629] width 304 height 35
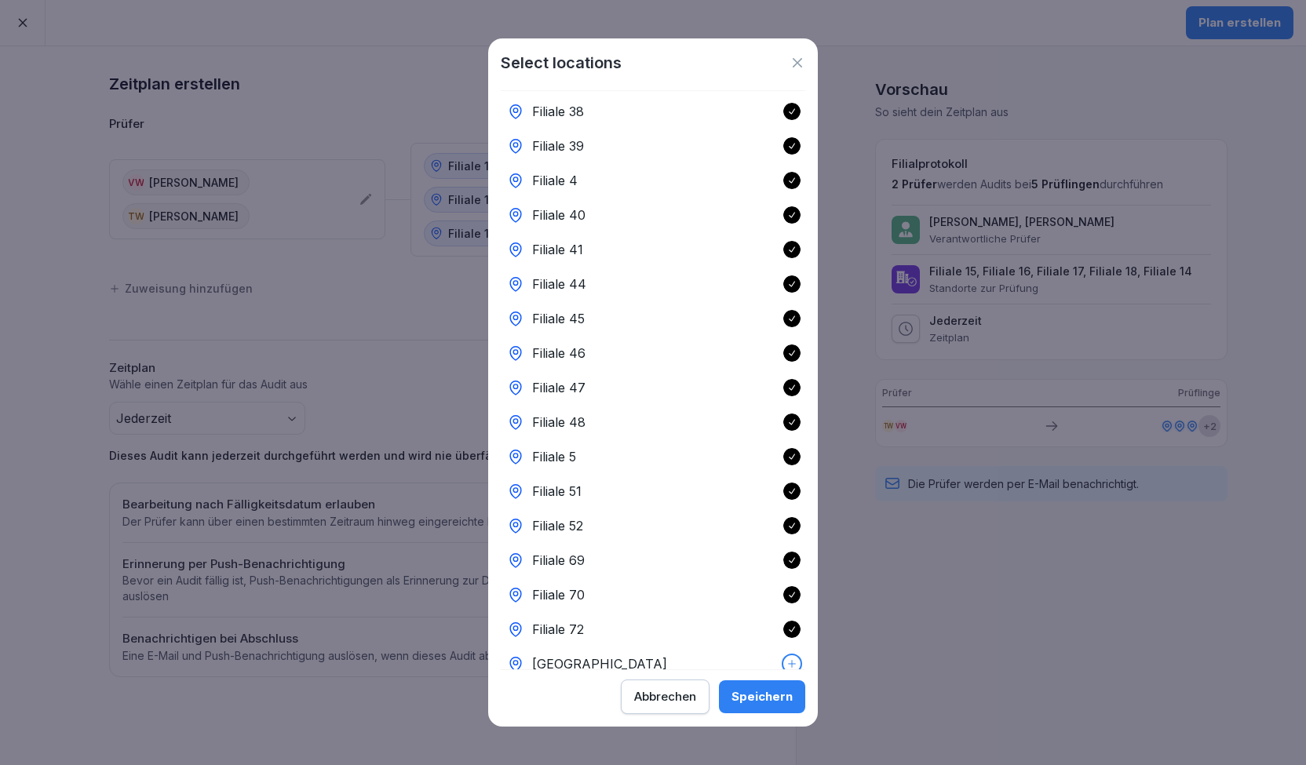
click at [786, 658] on icon at bounding box center [791, 663] width 11 height 11
click at [760, 701] on div "Speichern" at bounding box center [761, 696] width 61 height 17
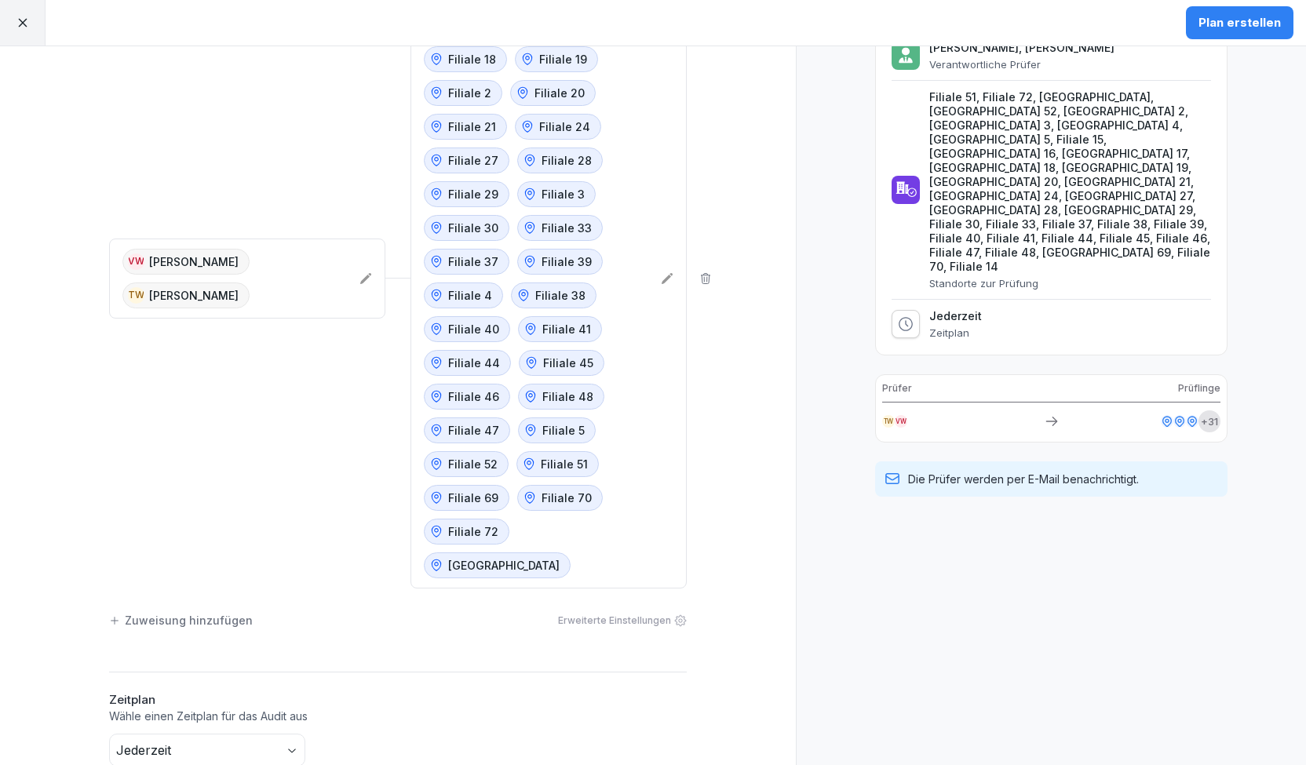
scroll to position [0, 0]
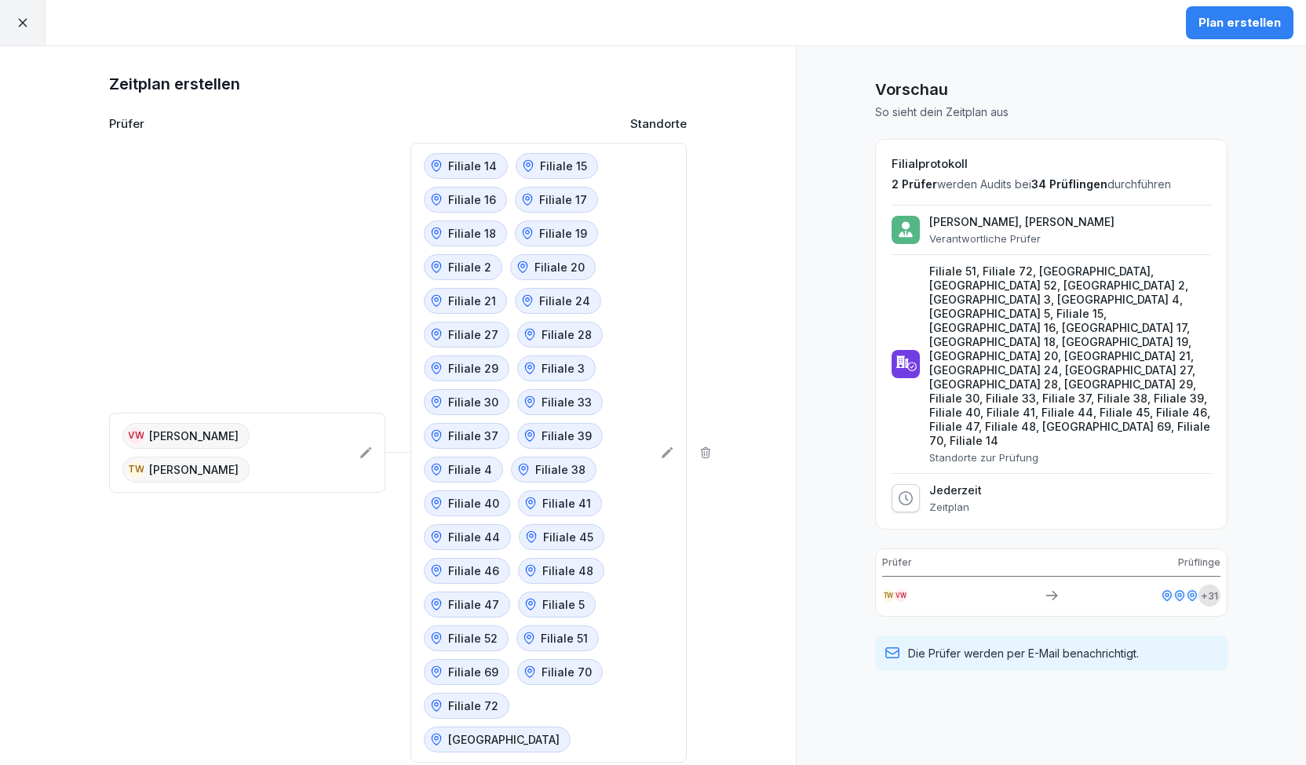
click at [1243, 29] on div "Plan erstellen" at bounding box center [1239, 22] width 82 height 17
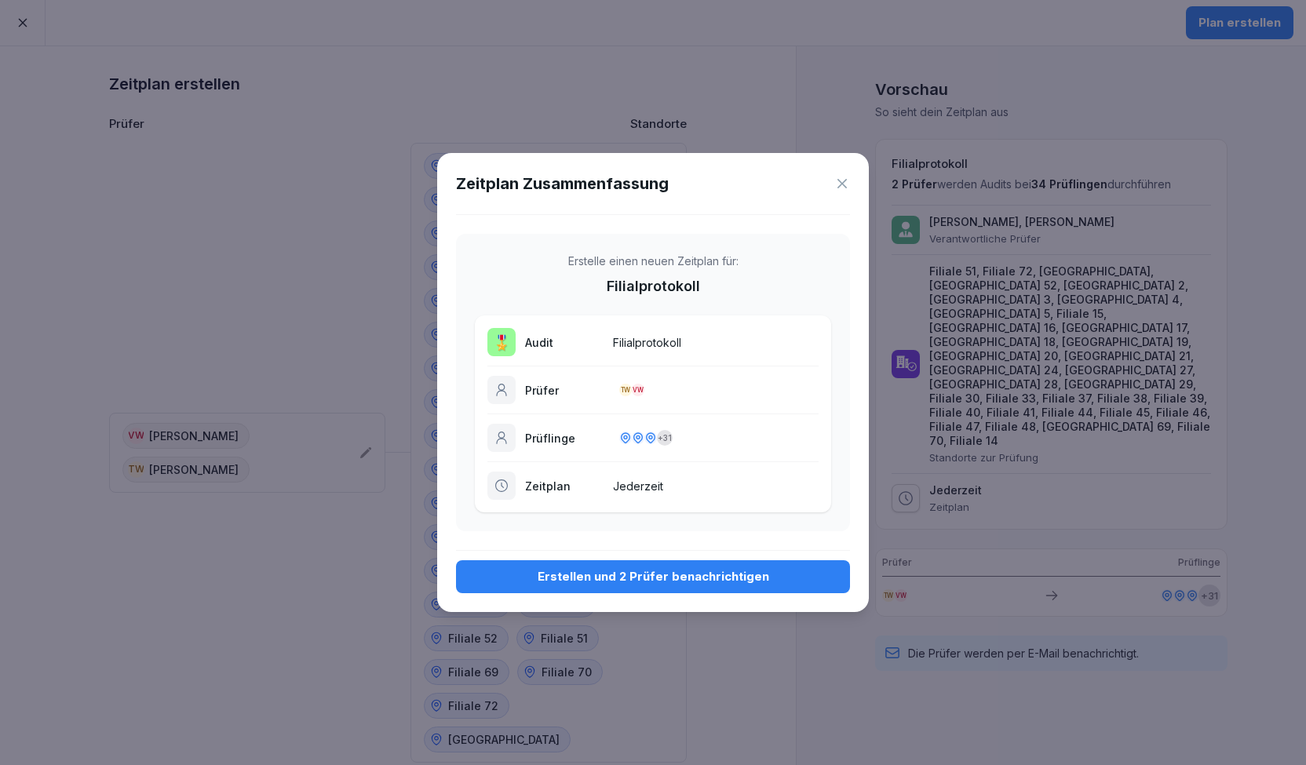
click at [579, 577] on div "Erstellen und 2 Prüfer benachrichtigen" at bounding box center [652, 576] width 369 height 17
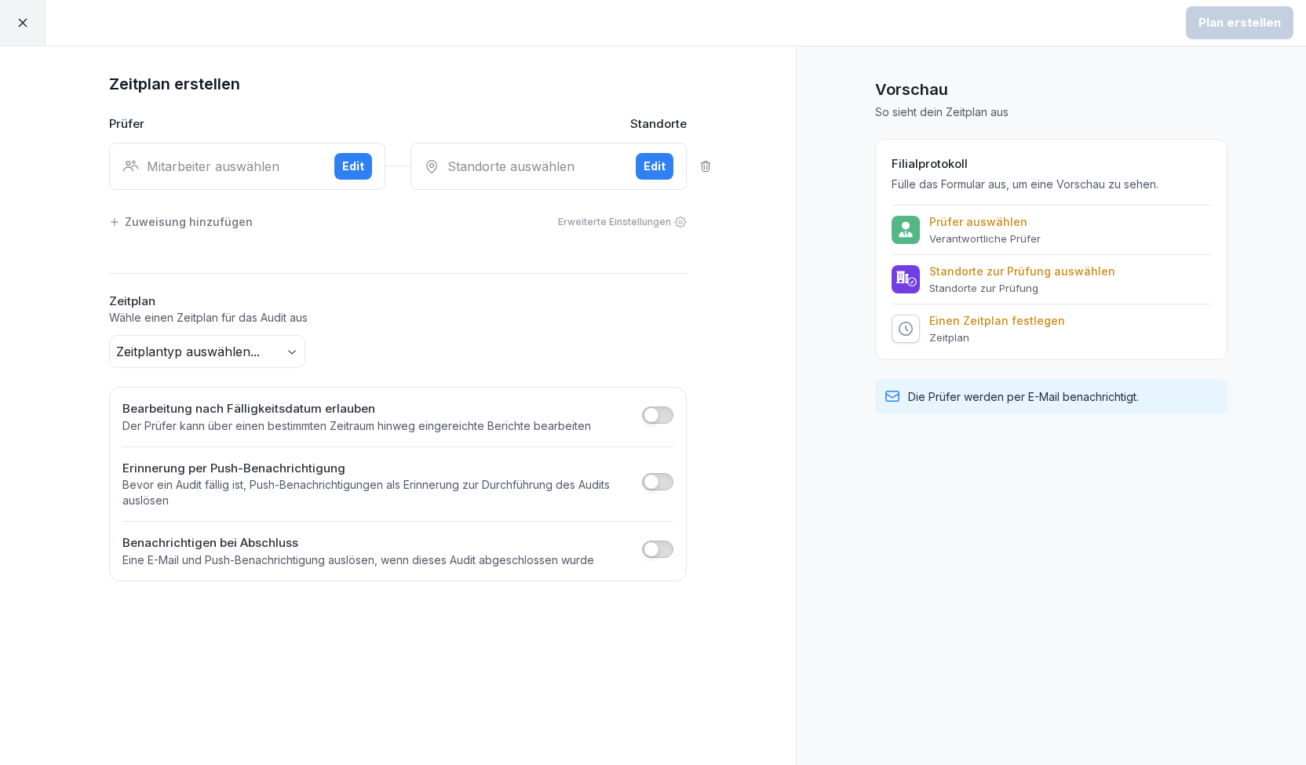
click at [30, 42] on div at bounding box center [23, 23] width 46 height 46
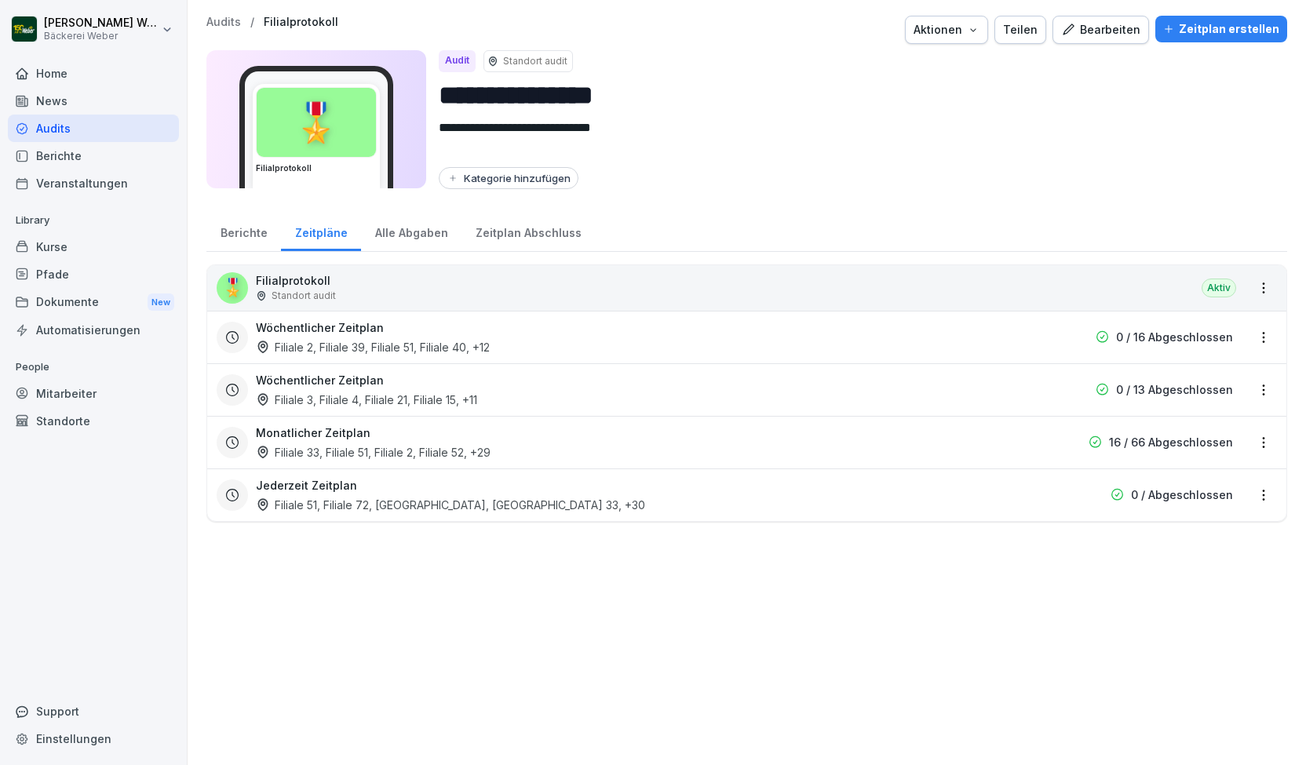
click at [916, 449] on div "Monatlicher Zeitplan Filiale 33, Filiale 51, Filiale 2, Filiale 52 , +29" at bounding box center [646, 442] width 781 height 36
